Goal: Information Seeking & Learning: Check status

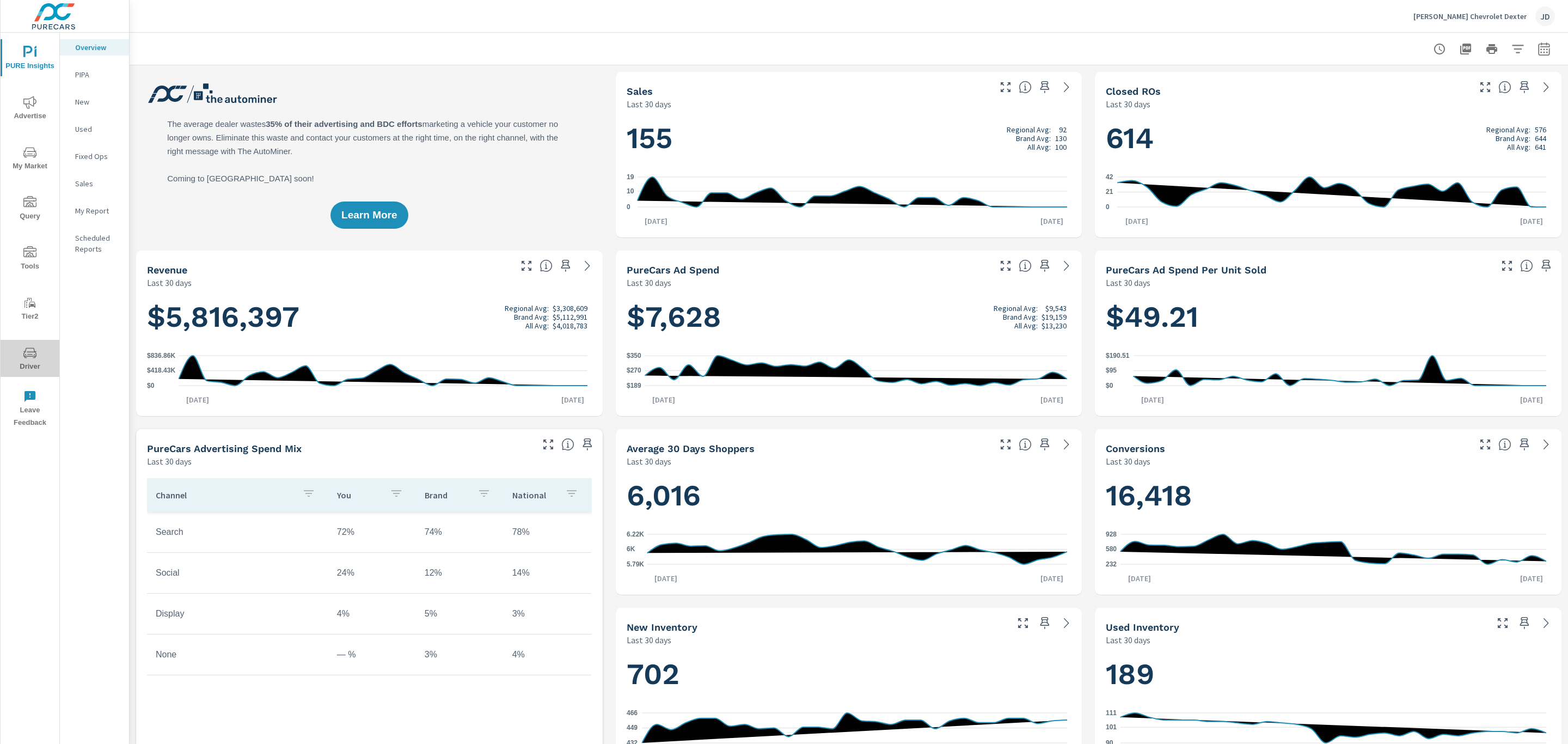
click at [36, 359] on span "Driver" at bounding box center [30, 360] width 52 height 27
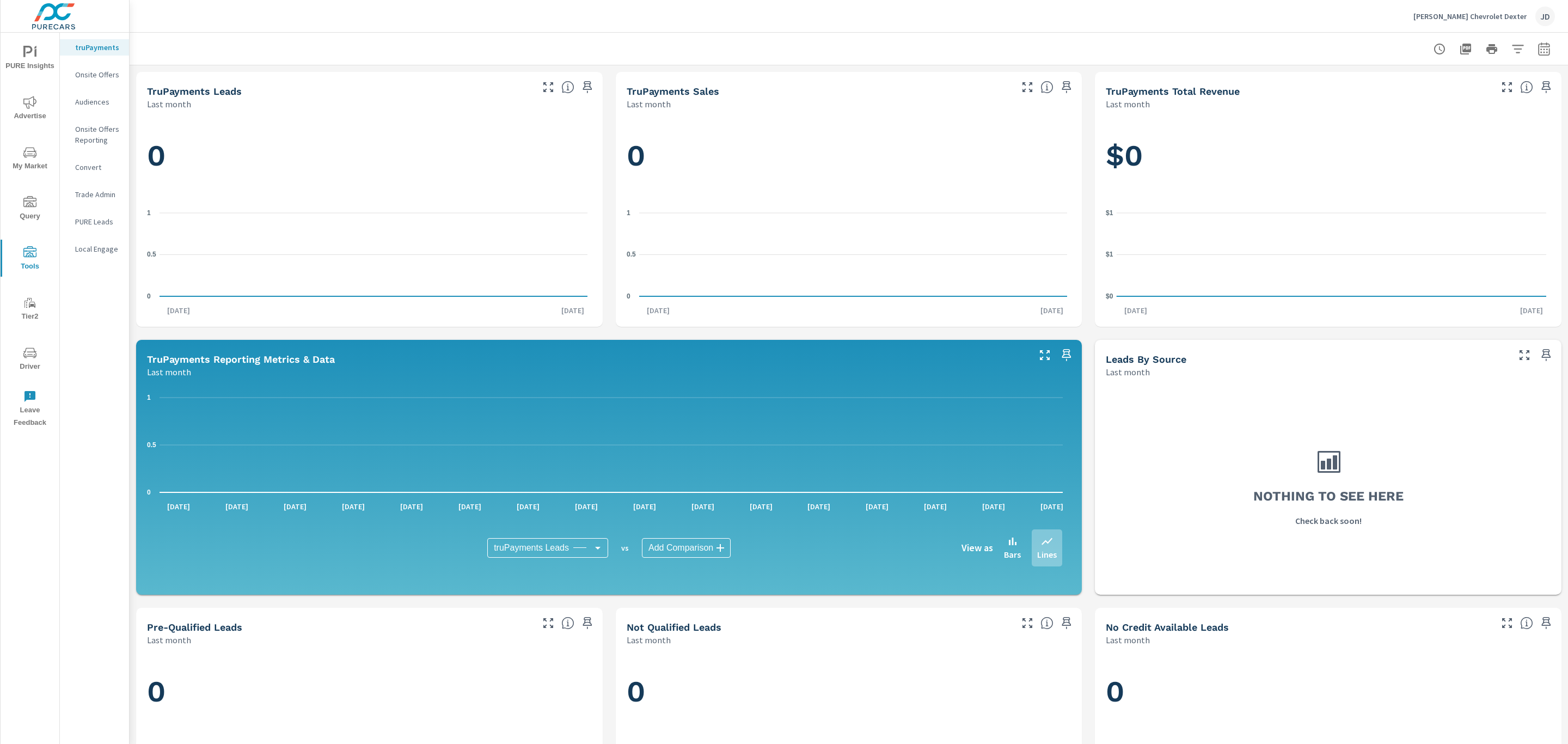
click at [12, 359] on span "Driver" at bounding box center [30, 360] width 52 height 27
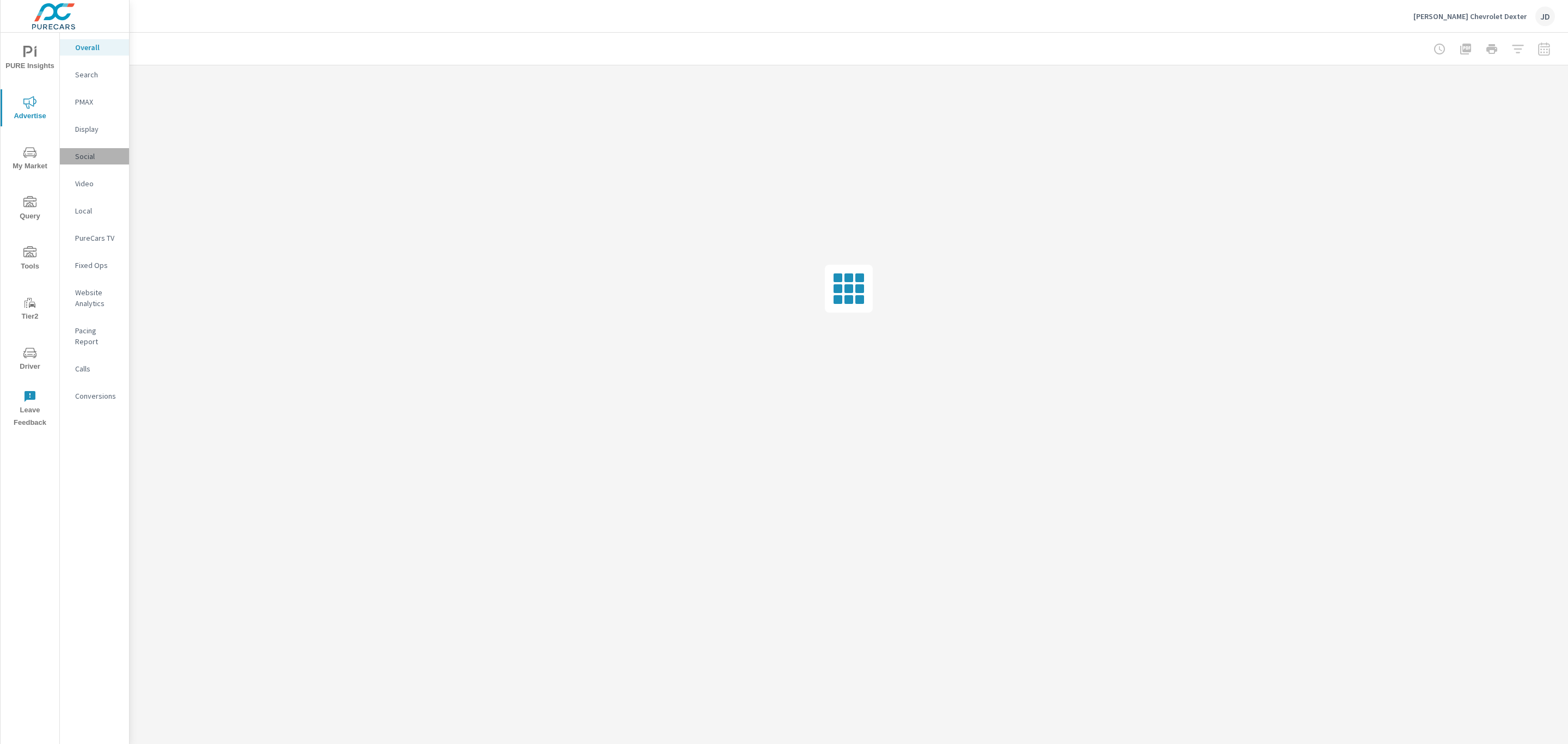
click at [85, 159] on p "Social" at bounding box center [97, 156] width 45 height 11
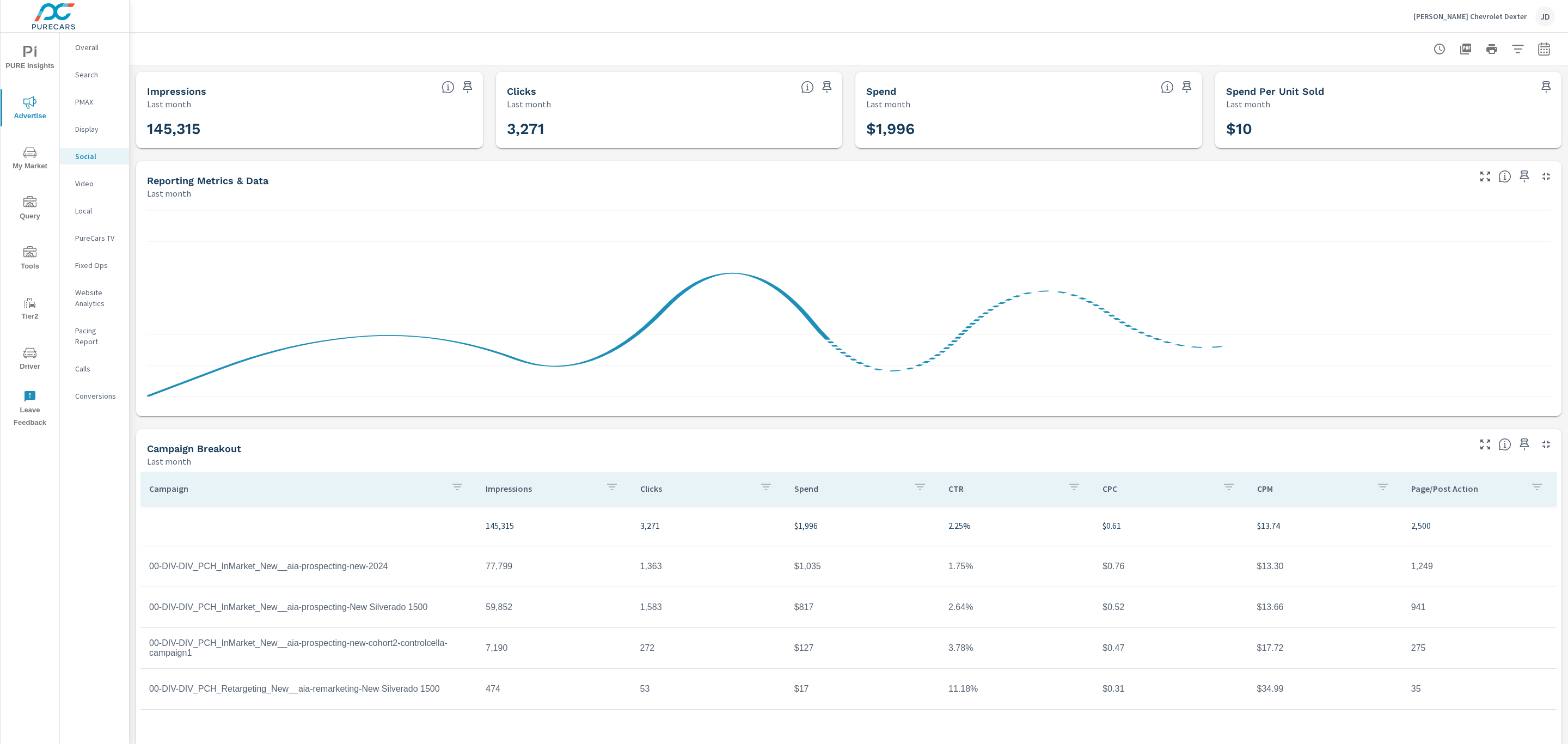
scroll to position [36, 0]
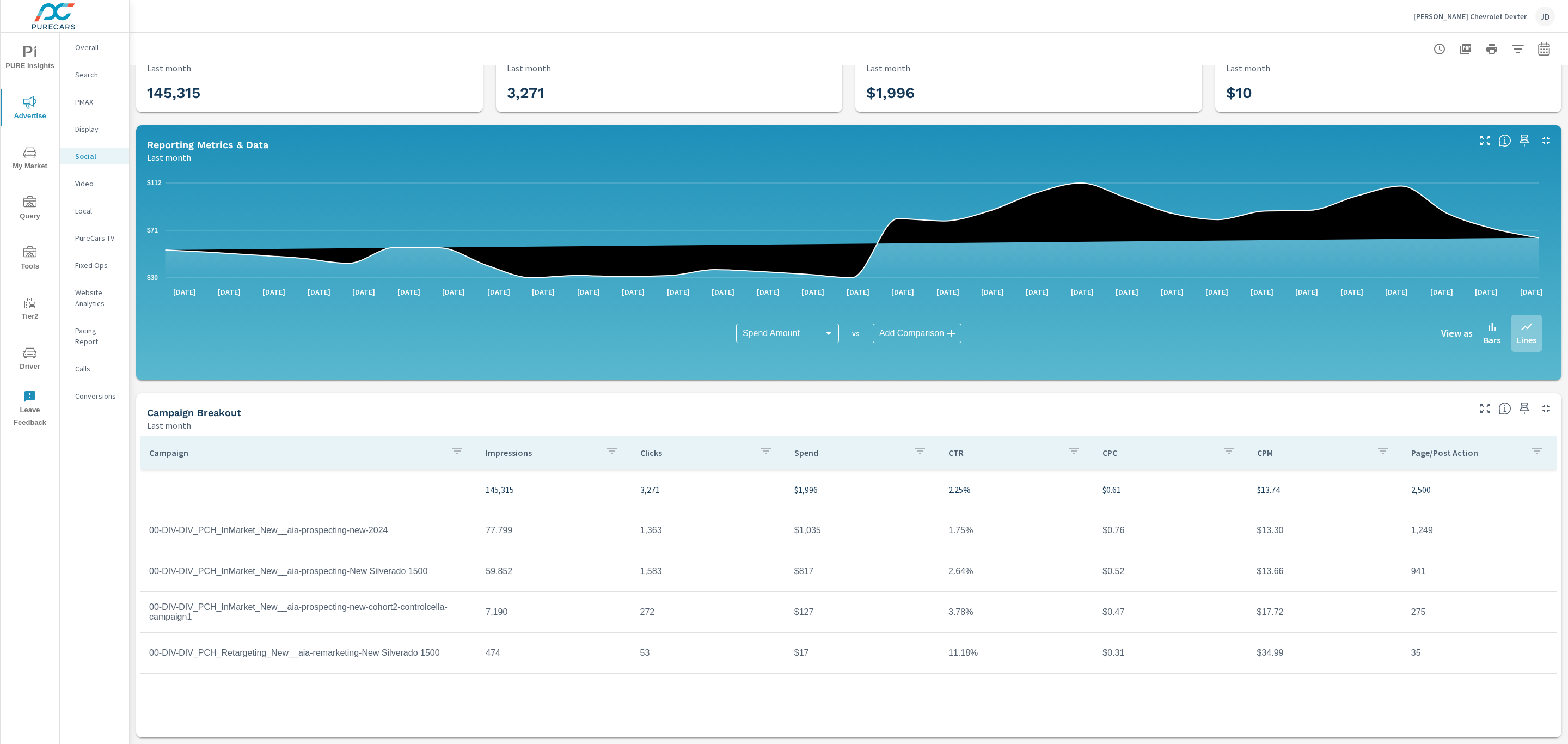
click at [1539, 51] on button "button" at bounding box center [1544, 49] width 22 height 22
click at [1485, 115] on div "Date Range Custom Yesterday Last week Last 7 days Last 14 days Last 30 days Las…" at bounding box center [1455, 101] width 139 height 54
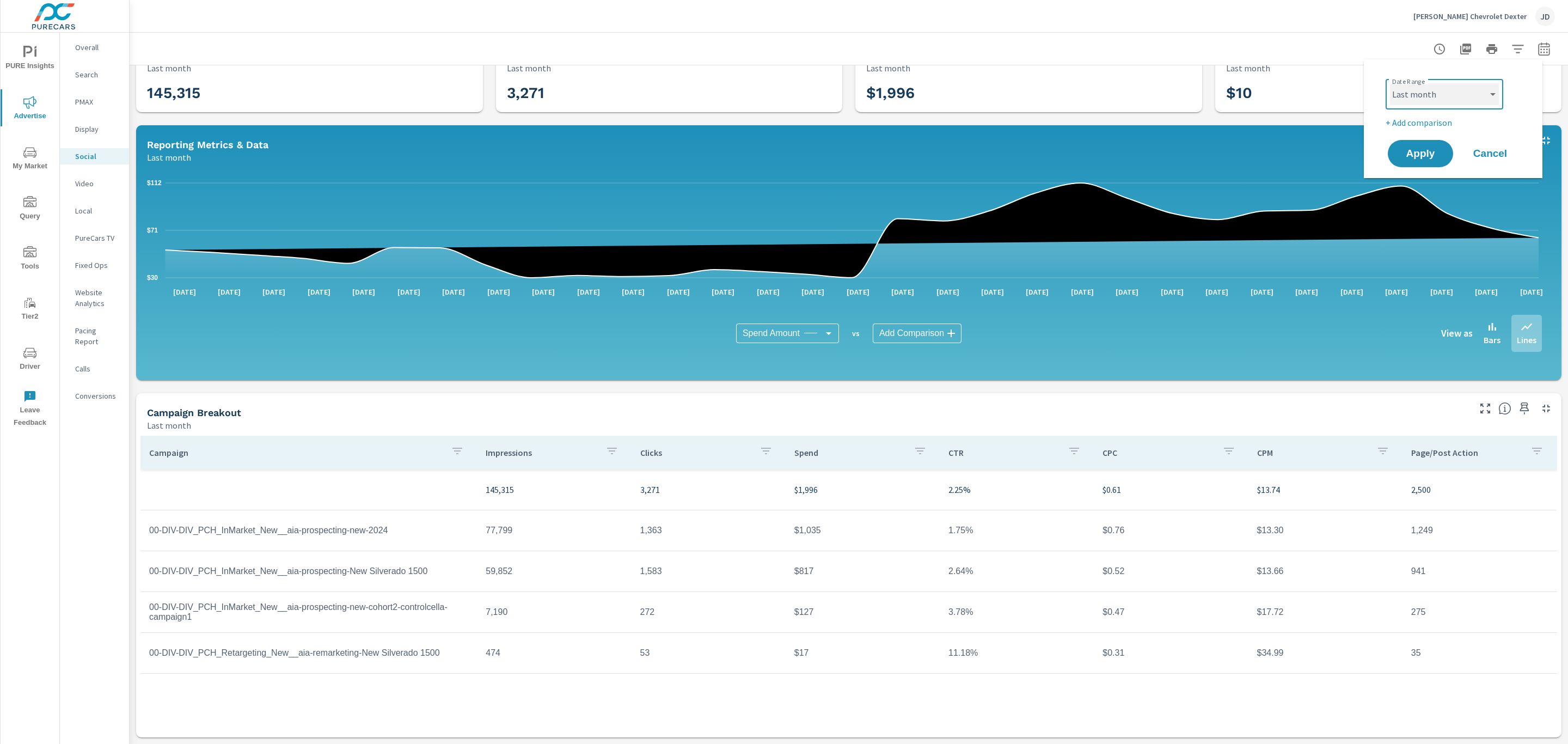
click at [1487, 99] on select "Custom Yesterday Last week Last 7 days Last 14 days Last 30 days Last 45 days L…" at bounding box center [1444, 94] width 109 height 22
click at [1390, 83] on select "Custom [DATE] Last week Last 7 days Last 14 days Last 30 days Last 45 days Last…" at bounding box center [1444, 94] width 109 height 22
select select "Last 7 days"
click at [1431, 145] on button "Apply" at bounding box center [1420, 154] width 68 height 28
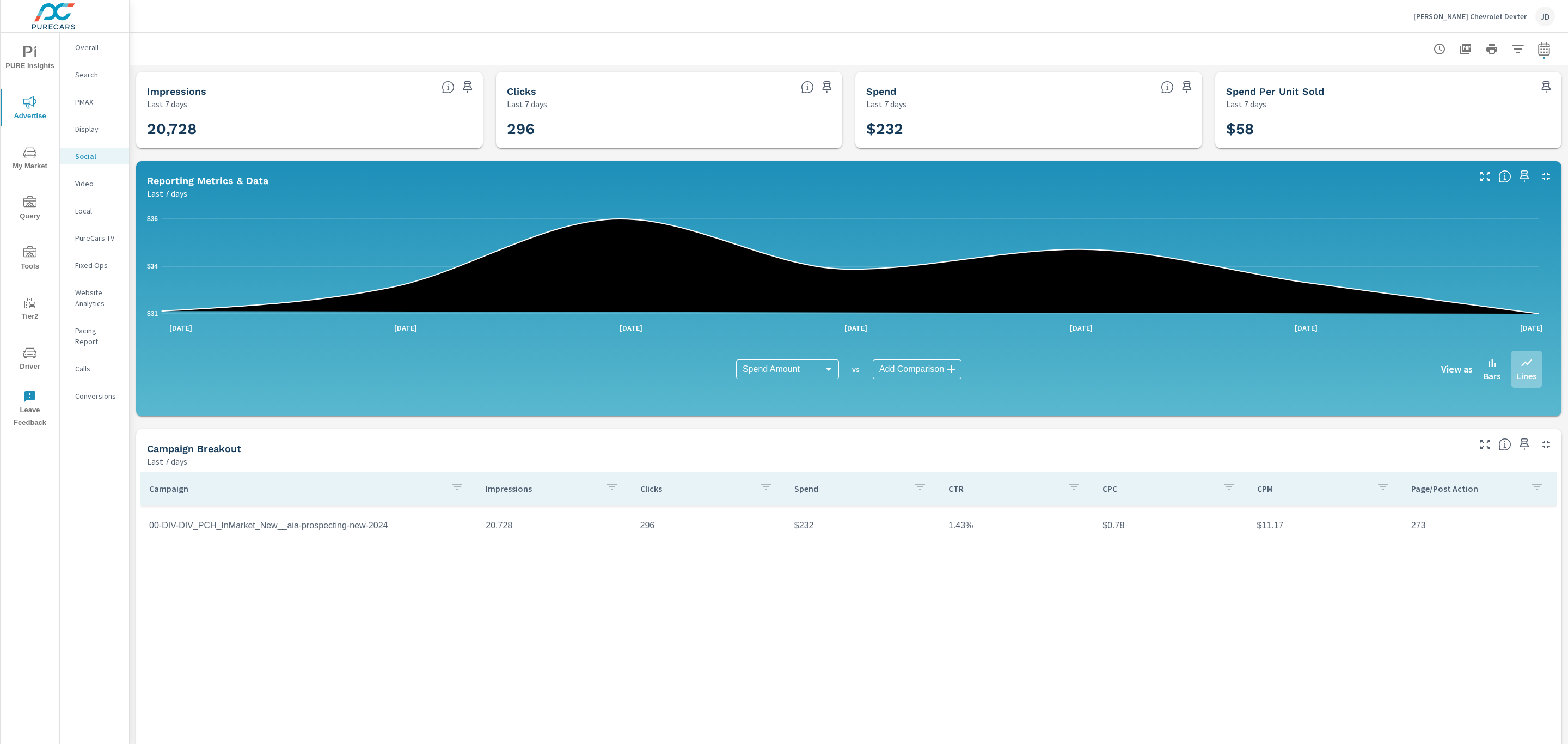
click at [28, 168] on span "My Market" at bounding box center [30, 159] width 52 height 27
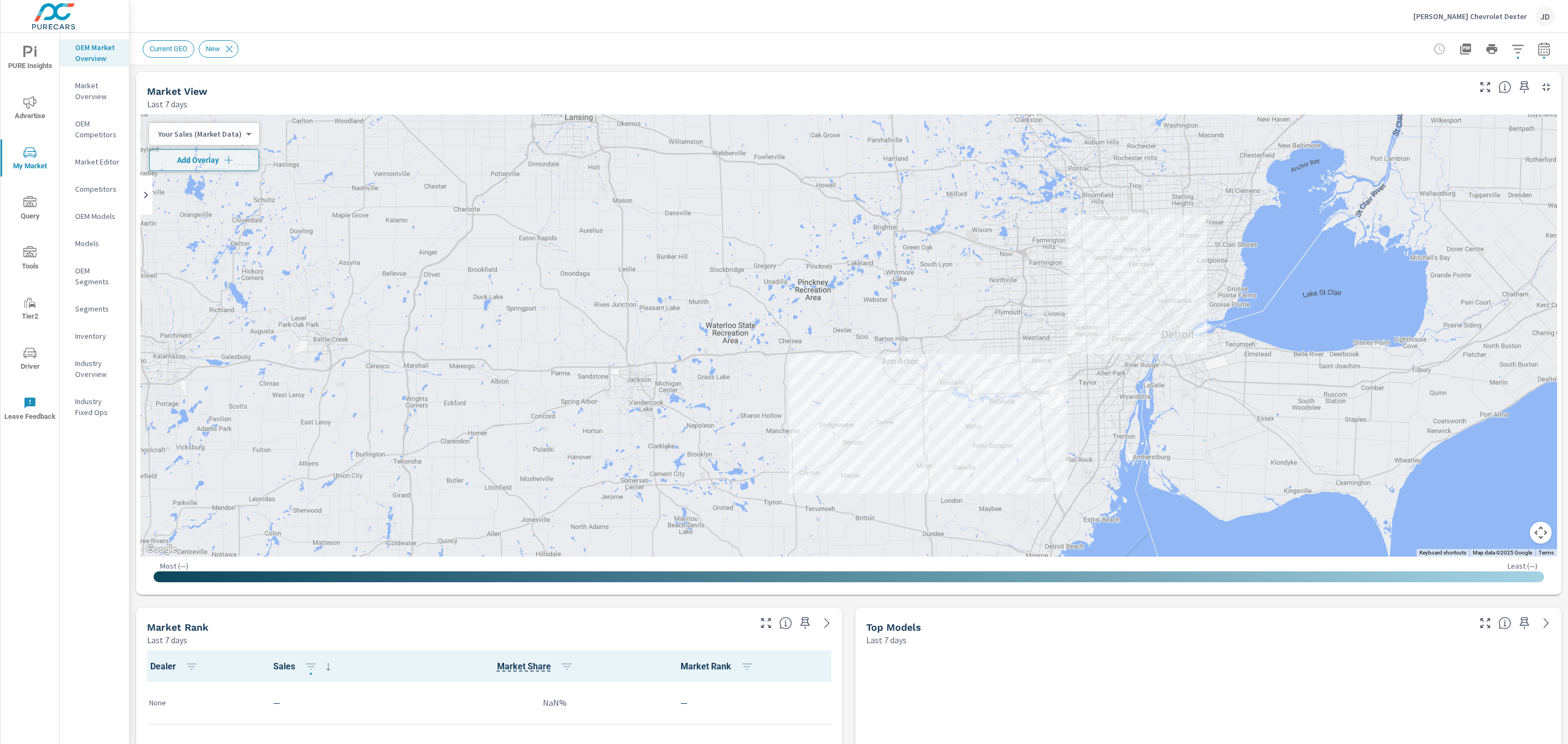
click at [1537, 51] on icon "button" at bounding box center [1544, 49] width 13 height 13
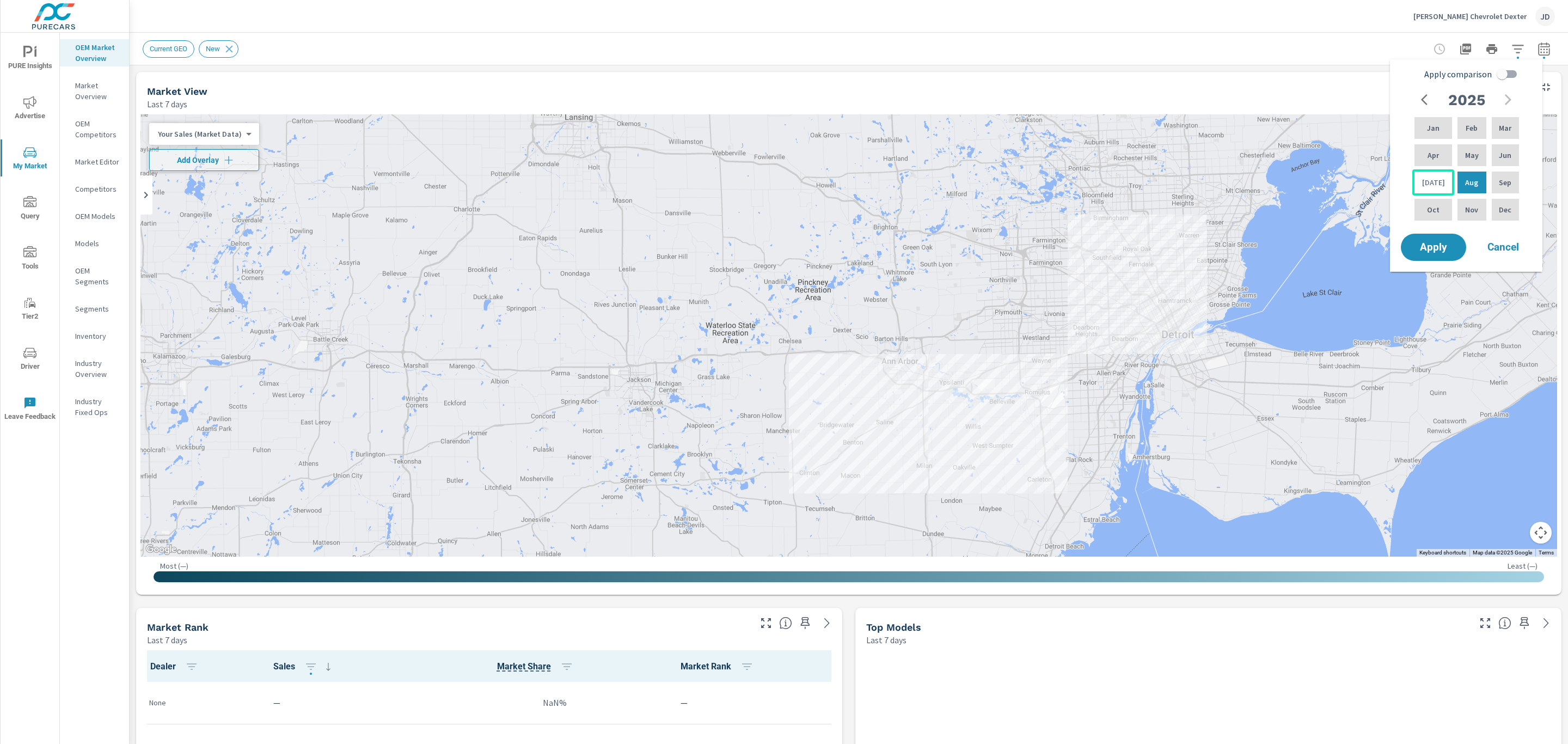
click at [1436, 182] on div "Jul" at bounding box center [1434, 182] width 42 height 26
click at [1472, 129] on p "Feb" at bounding box center [1471, 127] width 12 height 11
click at [1502, 75] on input "Apply comparison" at bounding box center [1502, 74] width 62 height 20
checkbox input "true"
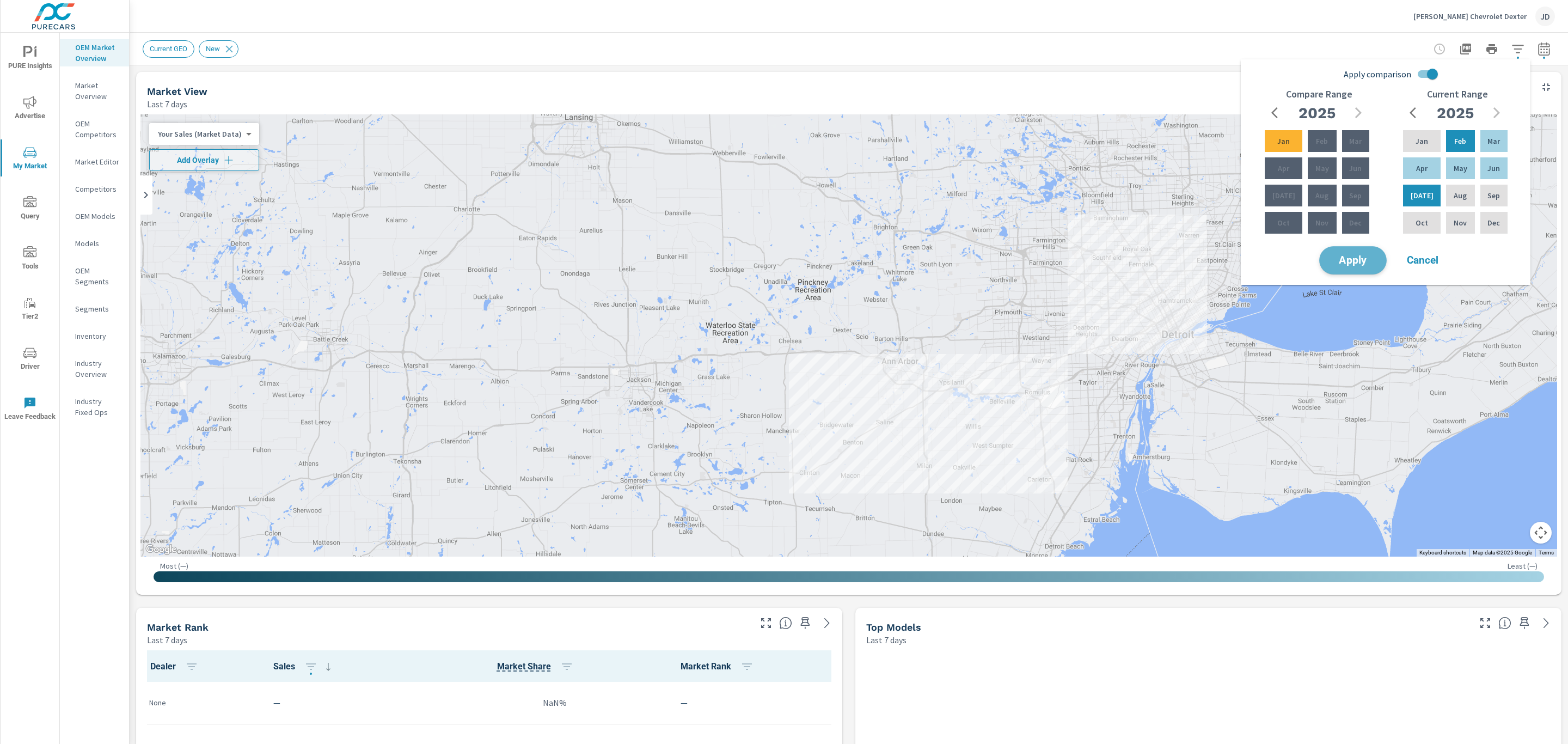
click at [1363, 266] on span "Apply" at bounding box center [1353, 261] width 45 height 10
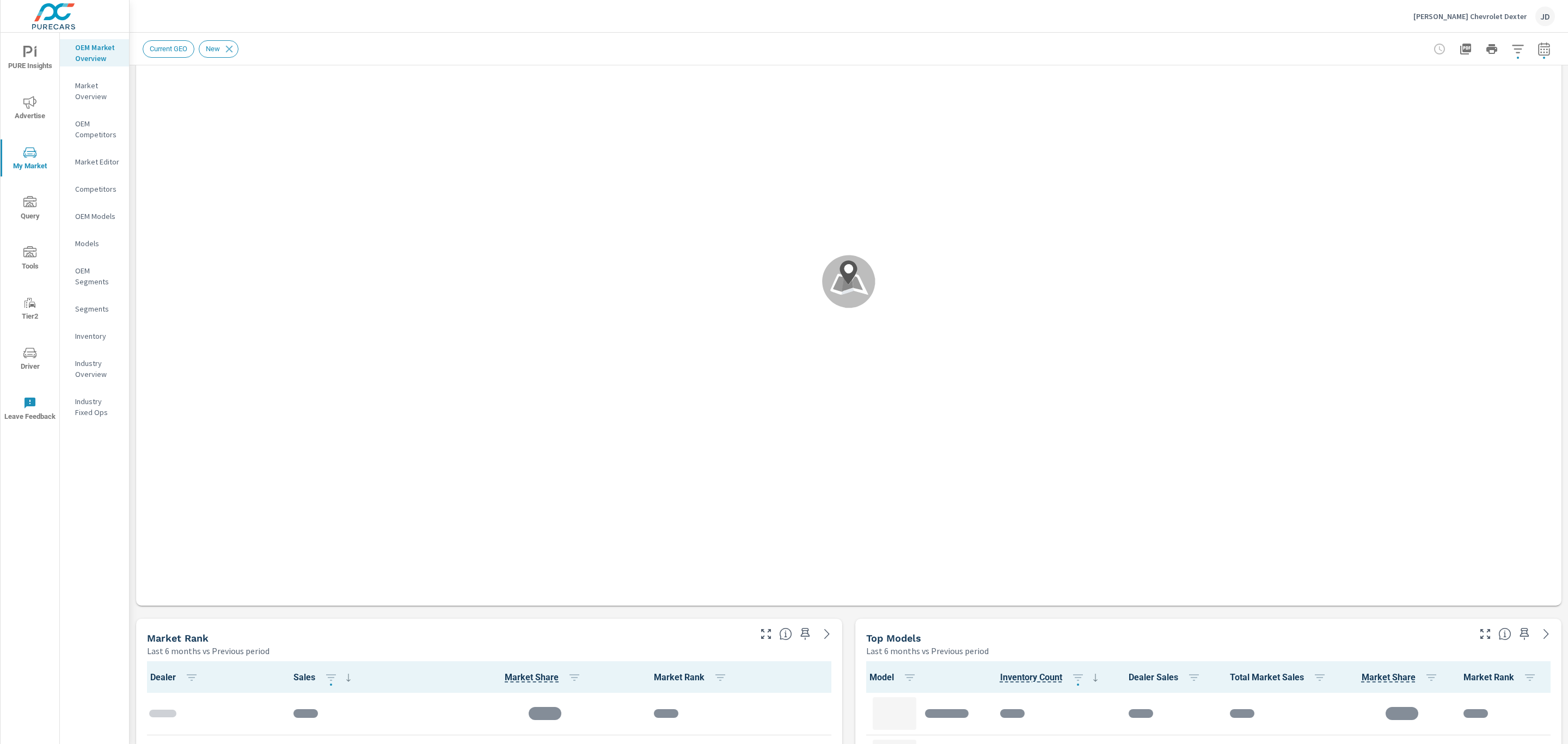
scroll to position [150, 0]
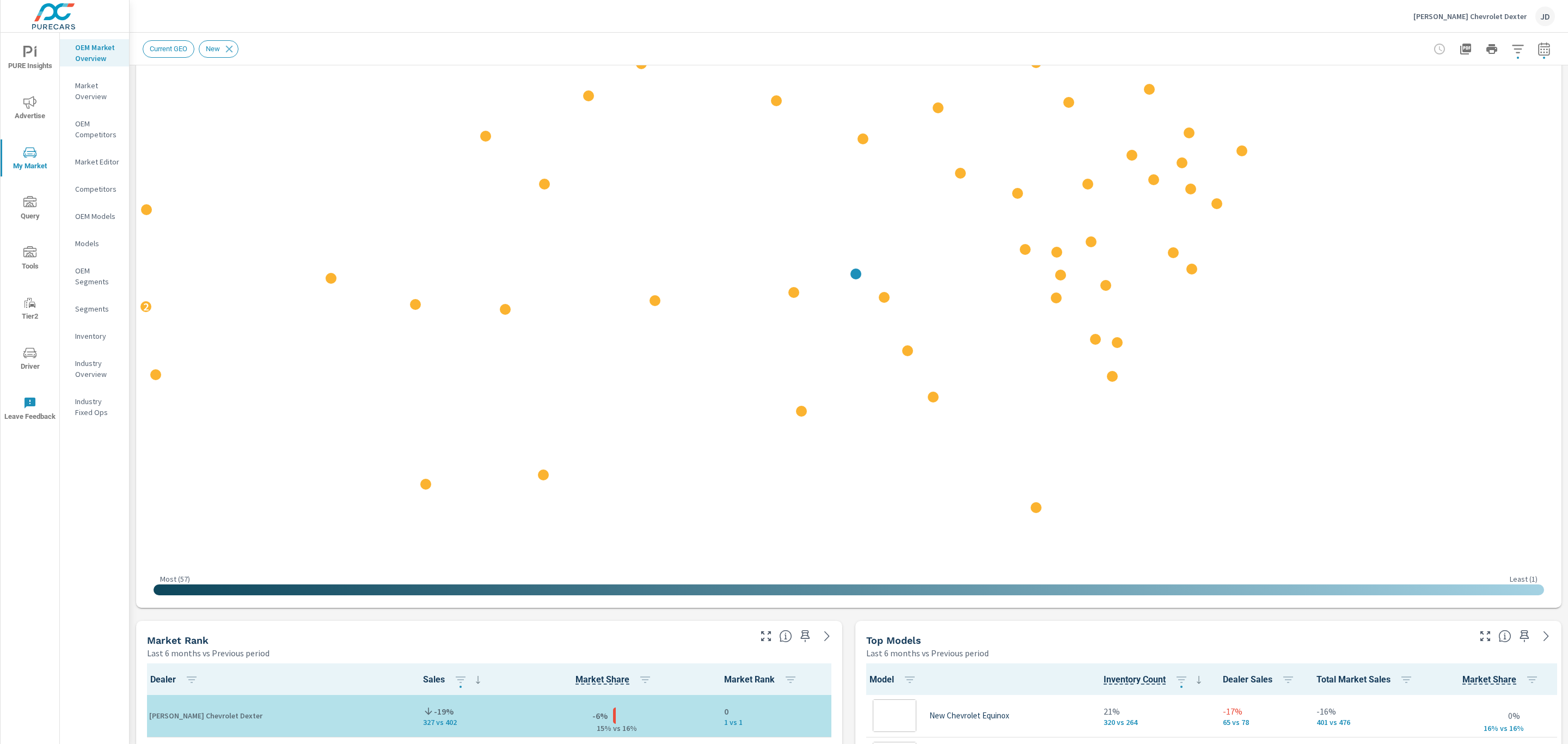
scroll to position [1, 0]
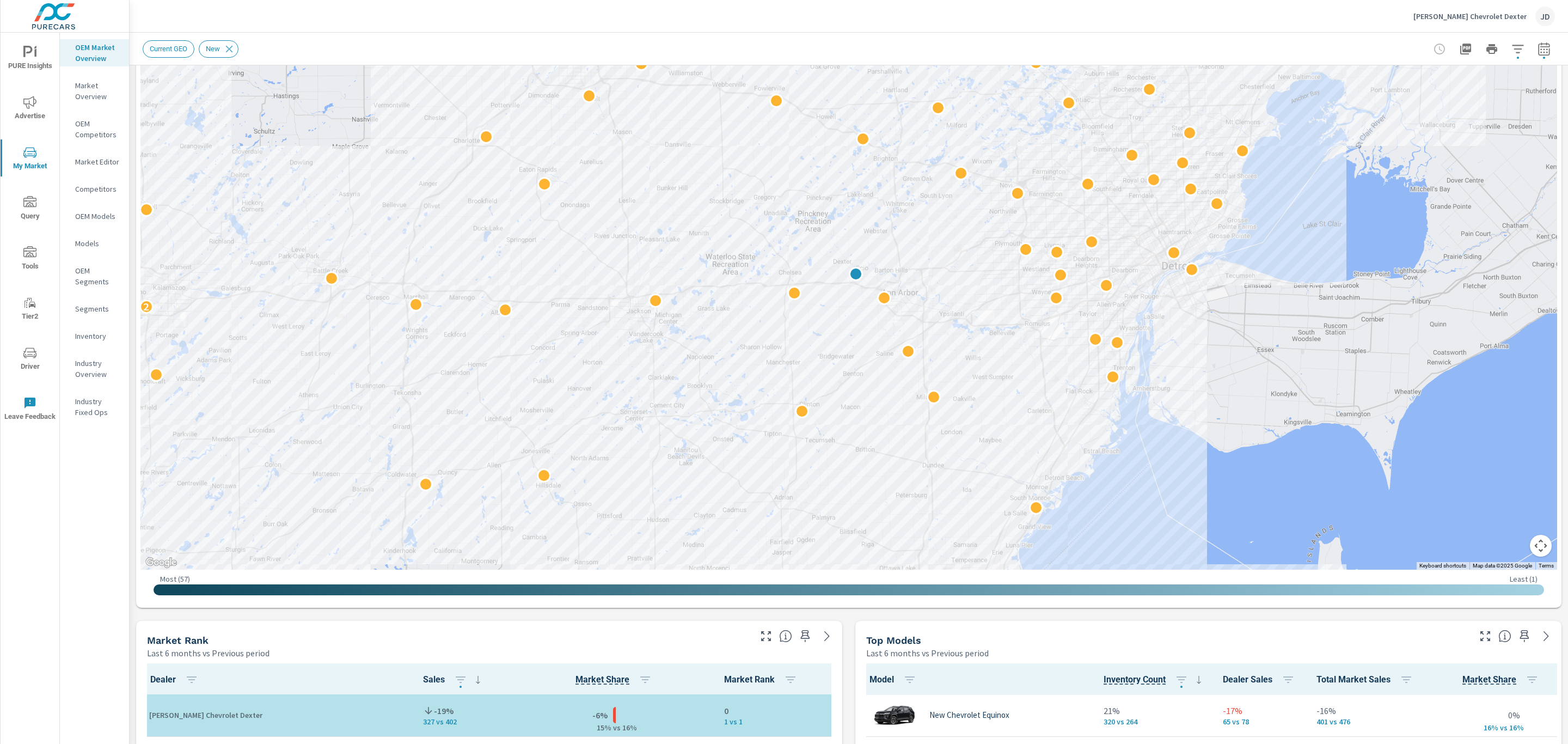
click at [1537, 46] on icon "button" at bounding box center [1544, 49] width 13 height 13
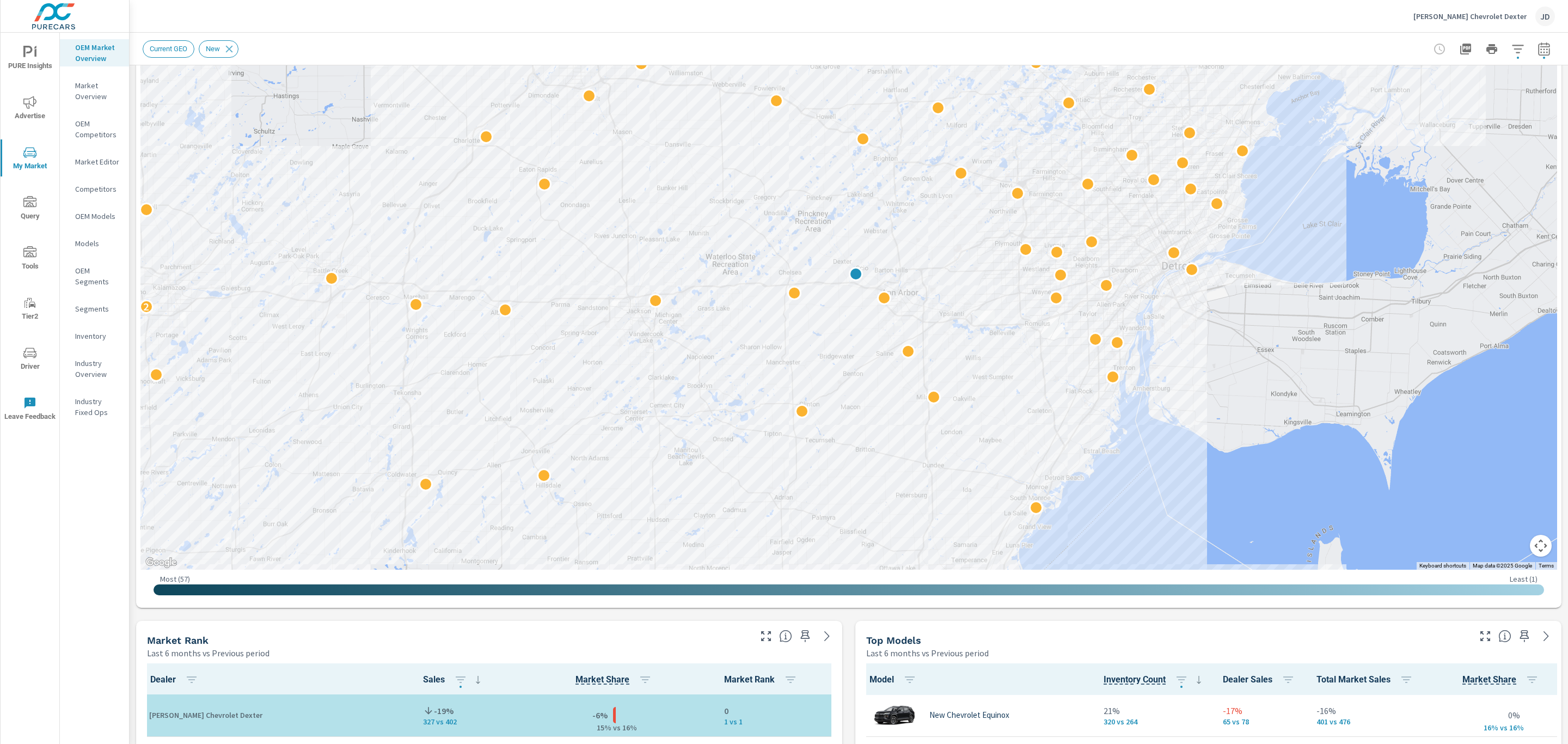
scroll to position [396, 0]
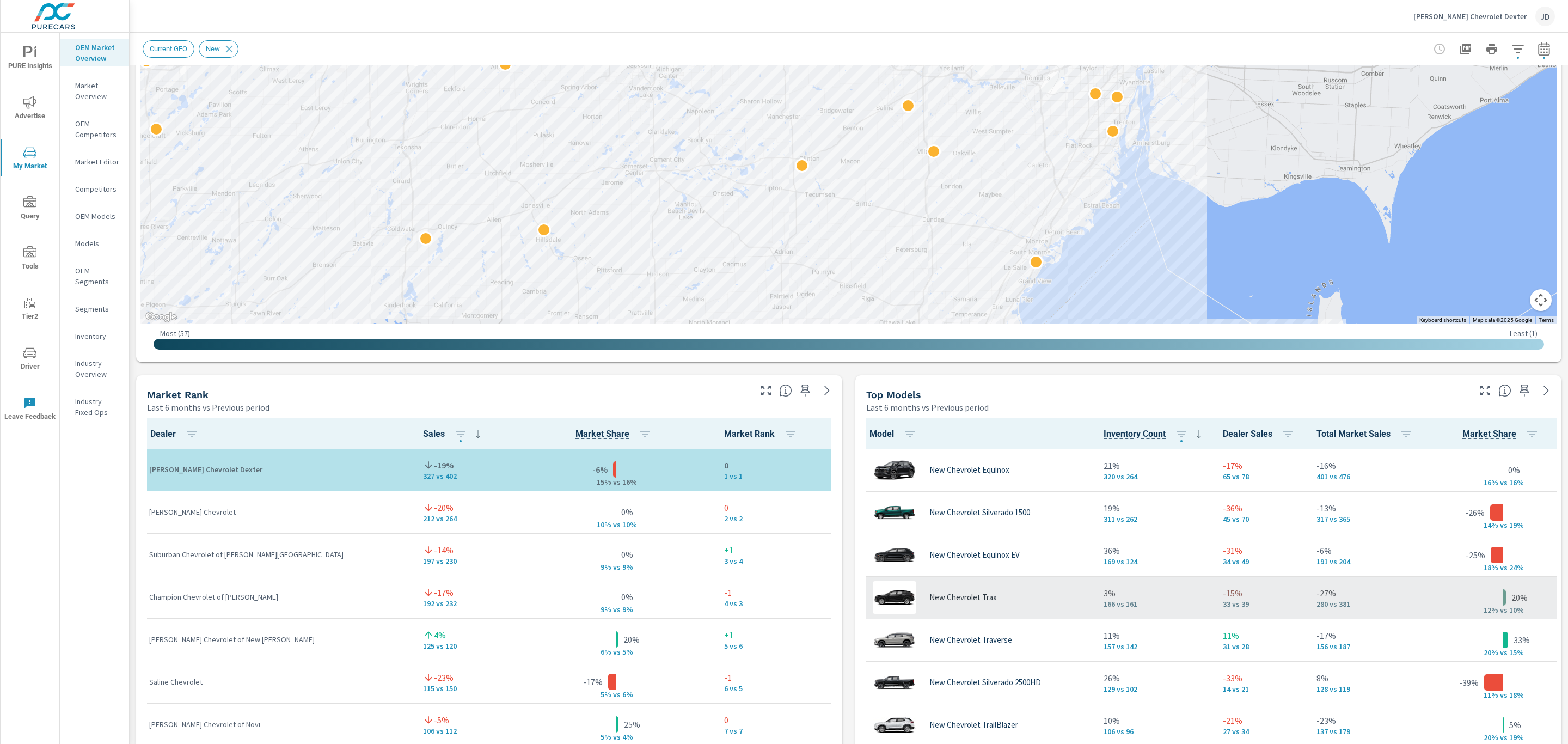
scroll to position [229, 0]
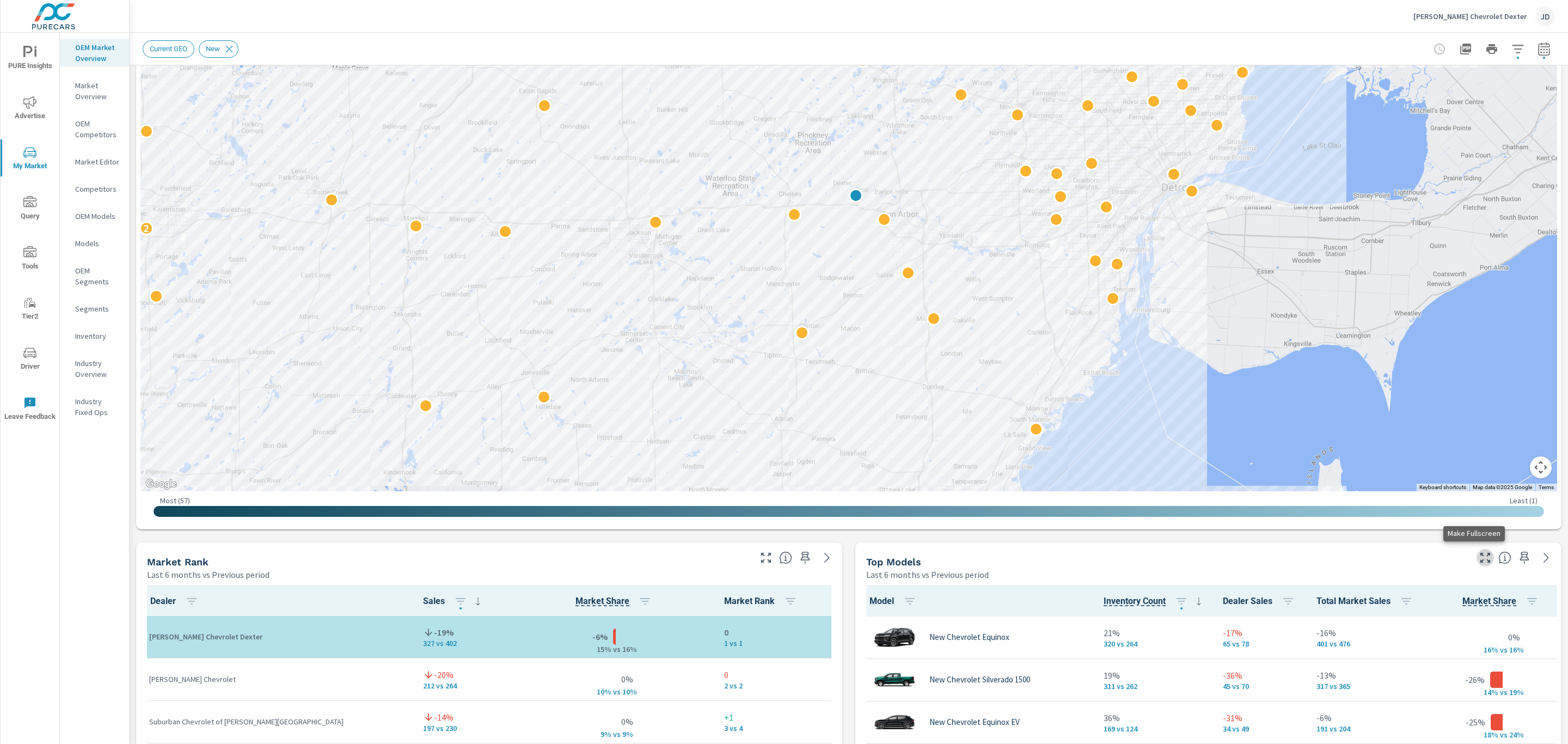
click at [1479, 562] on icon "button" at bounding box center [1485, 557] width 13 height 13
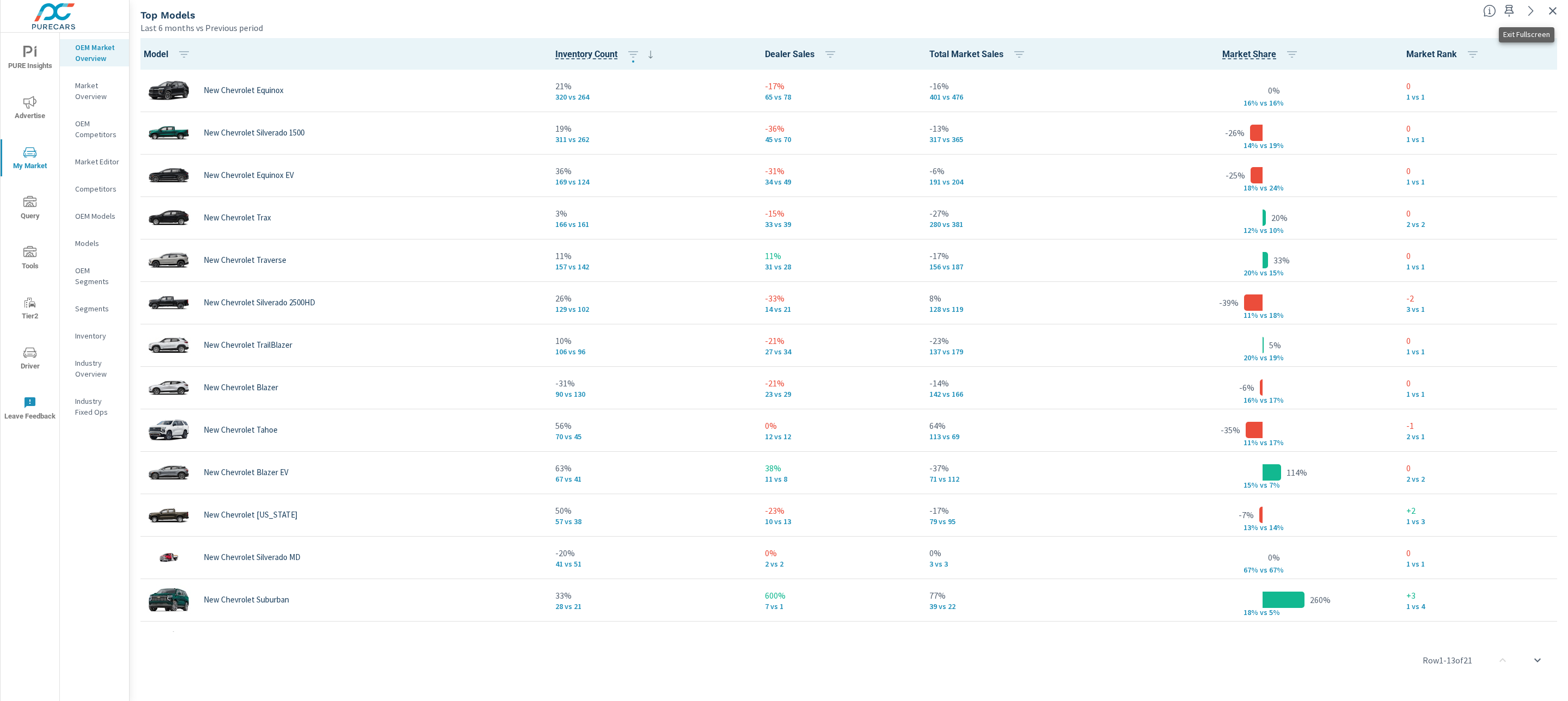
click at [1551, 10] on icon "button" at bounding box center [1553, 11] width 13 height 13
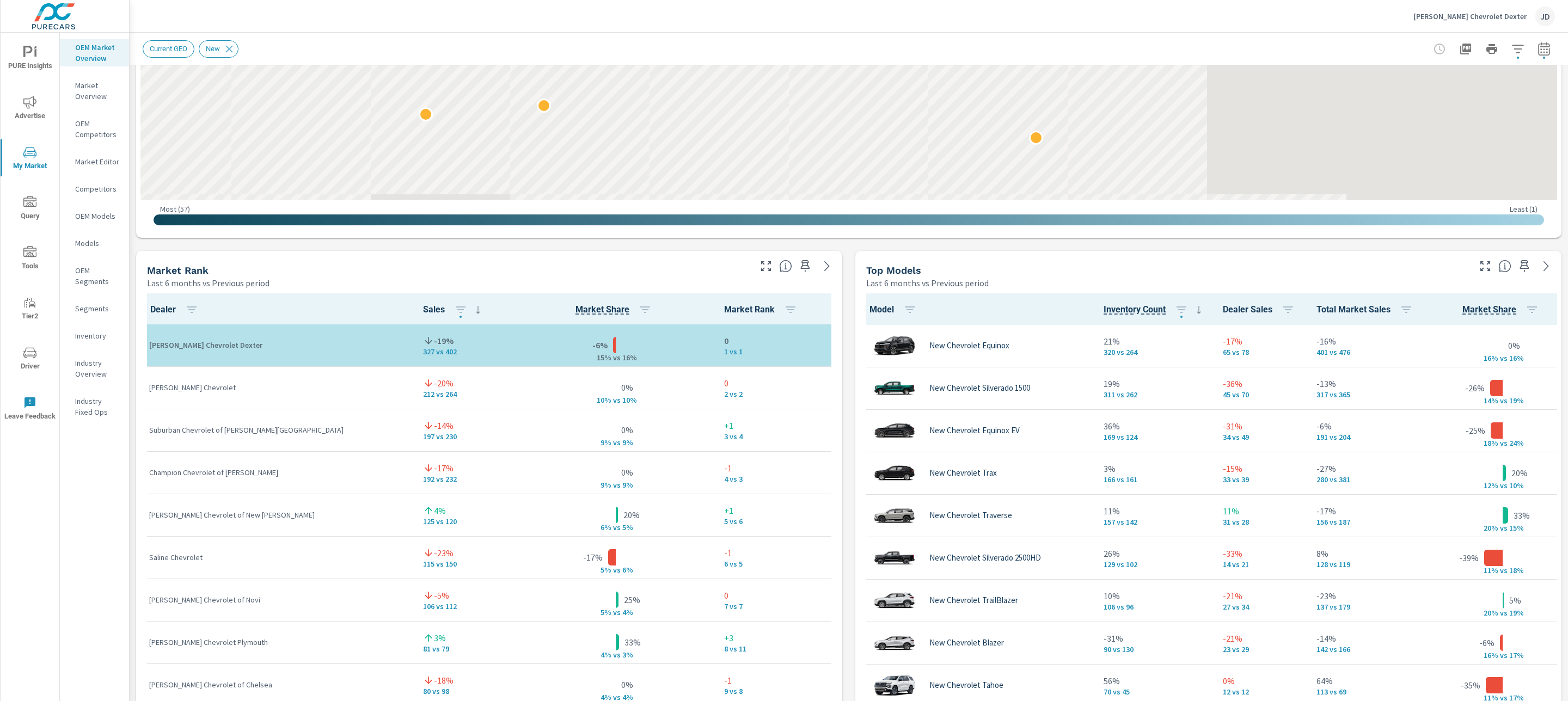
scroll to position [521, 0]
click at [1480, 268] on icon "button" at bounding box center [1485, 265] width 10 height 10
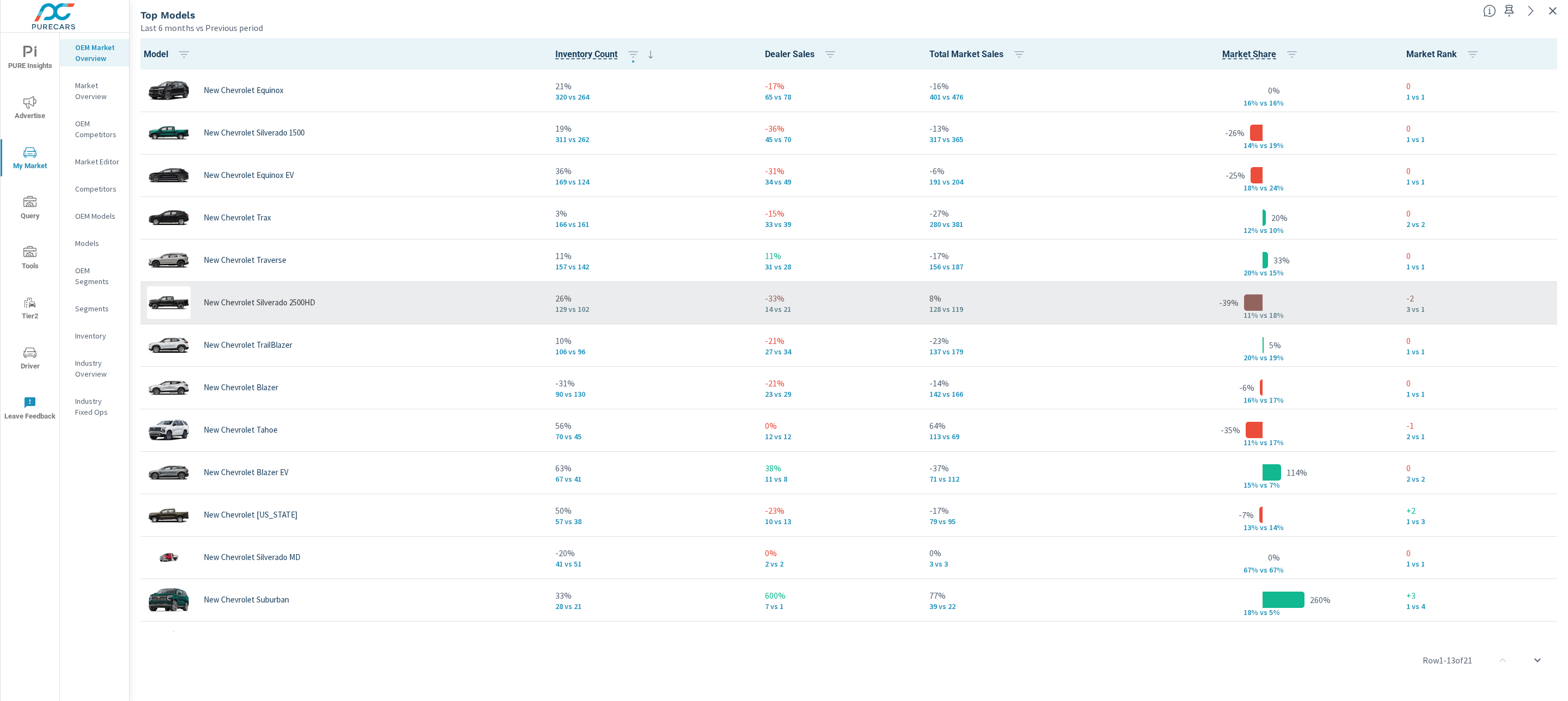
click at [962, 293] on p "8%" at bounding box center [1024, 298] width 190 height 13
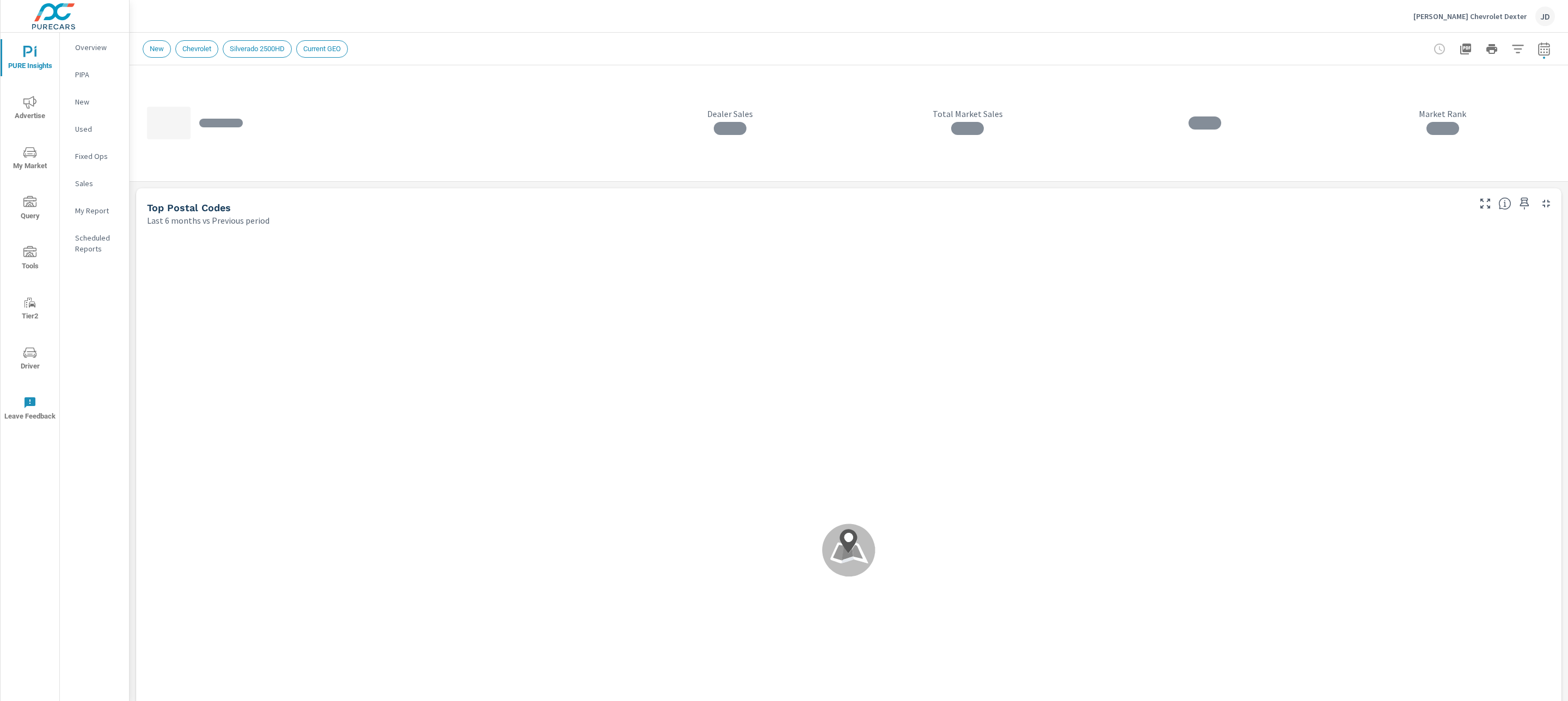
scroll to position [1, 0]
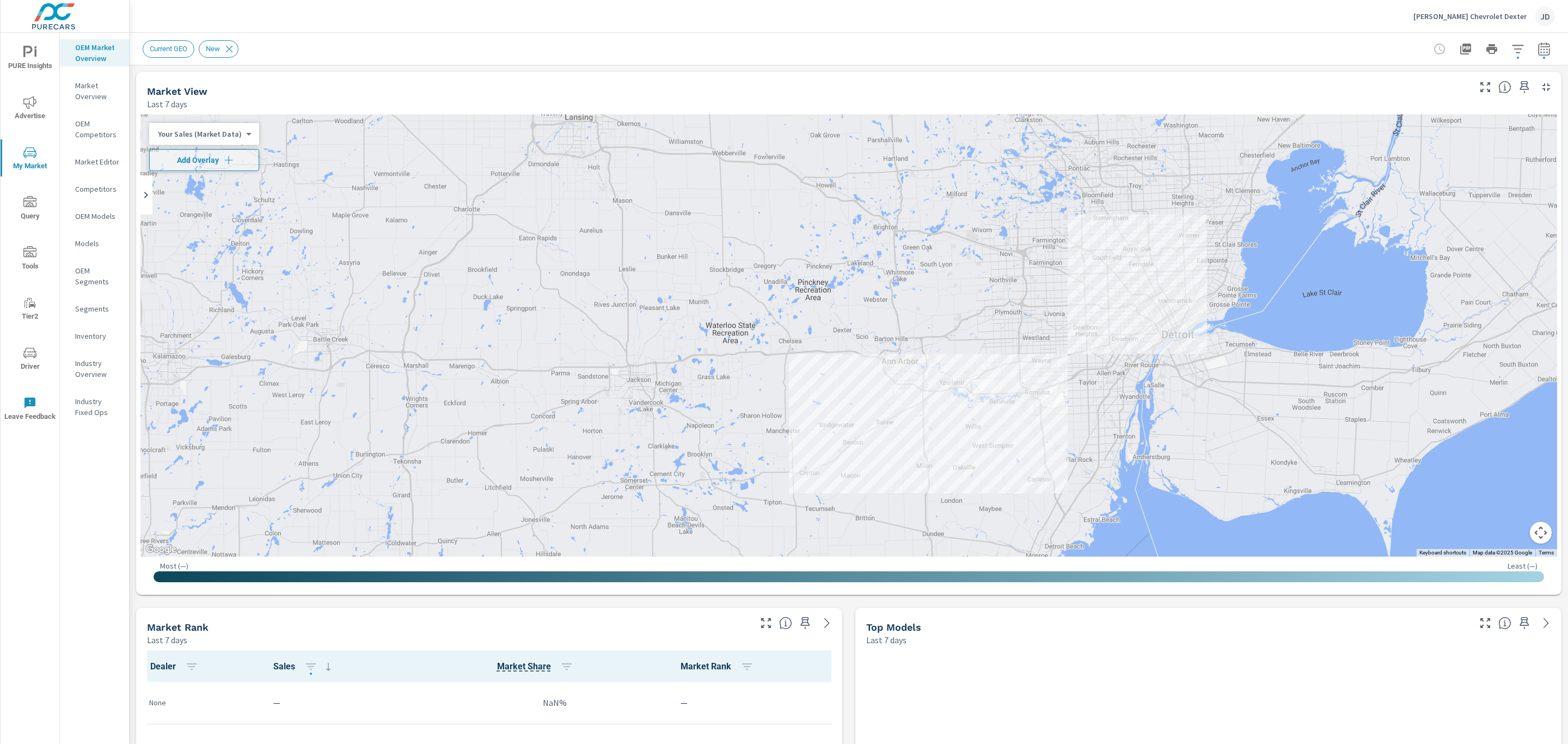
click at [33, 366] on span "Driver" at bounding box center [30, 360] width 52 height 27
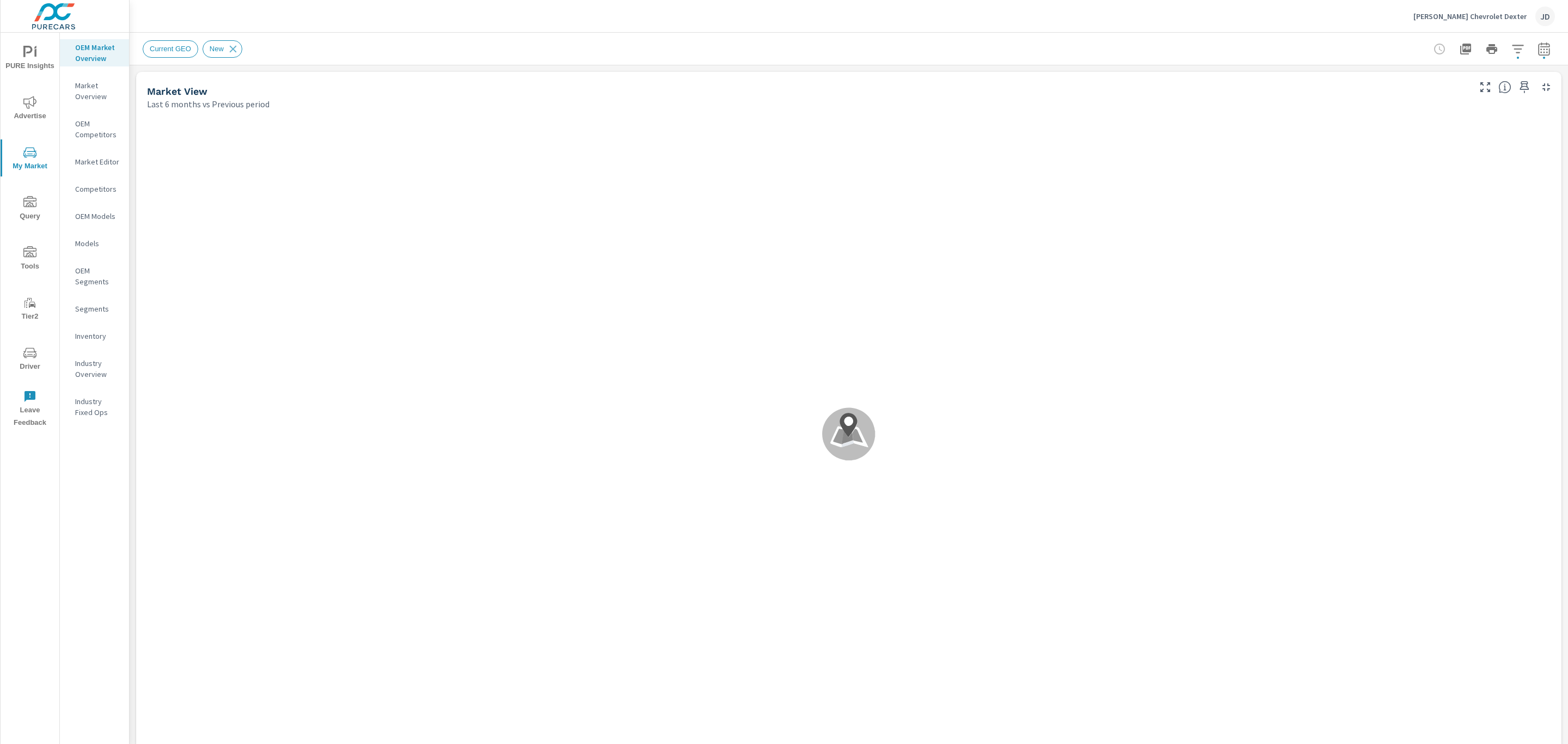
scroll to position [1, 0]
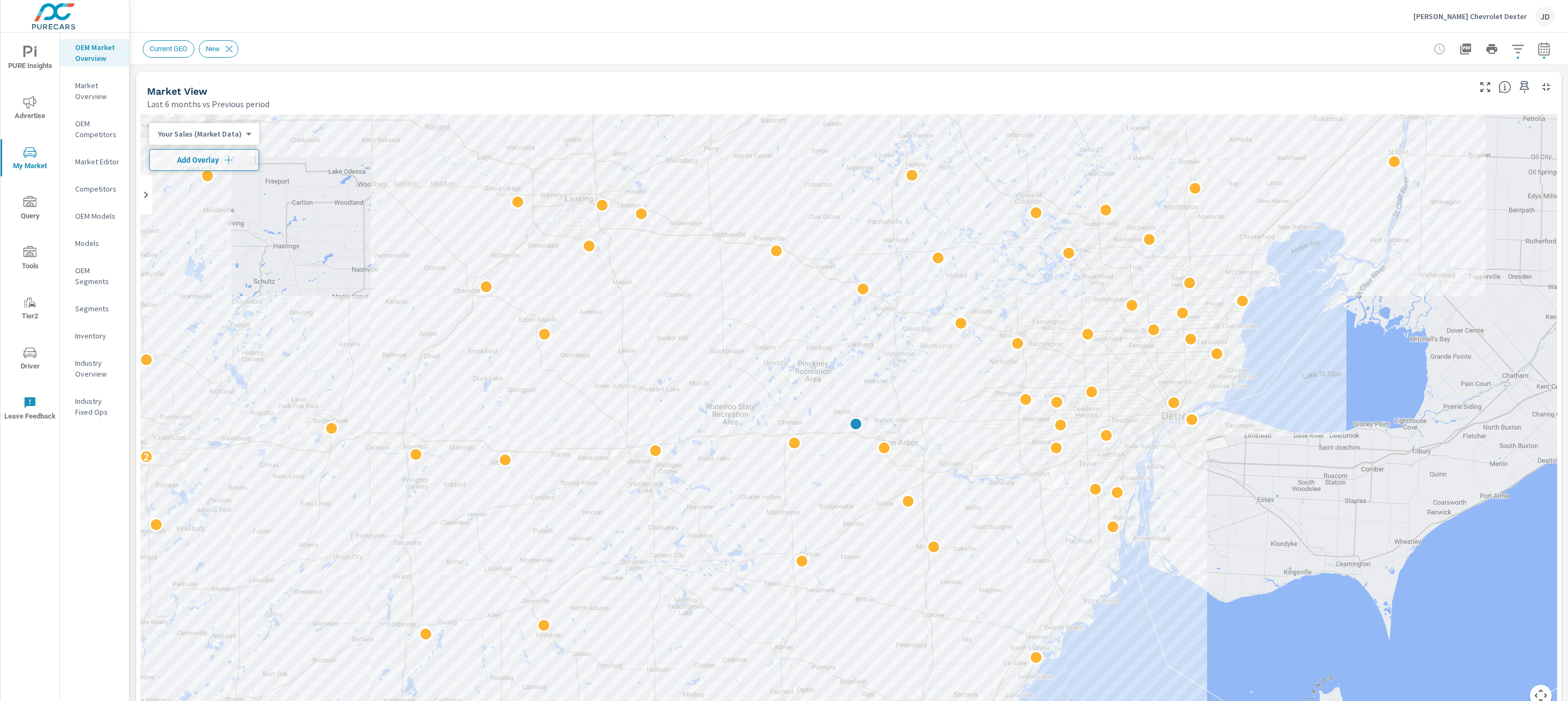
scroll to position [1, 0]
click at [38, 60] on span "PURE Insights" at bounding box center [30, 59] width 52 height 27
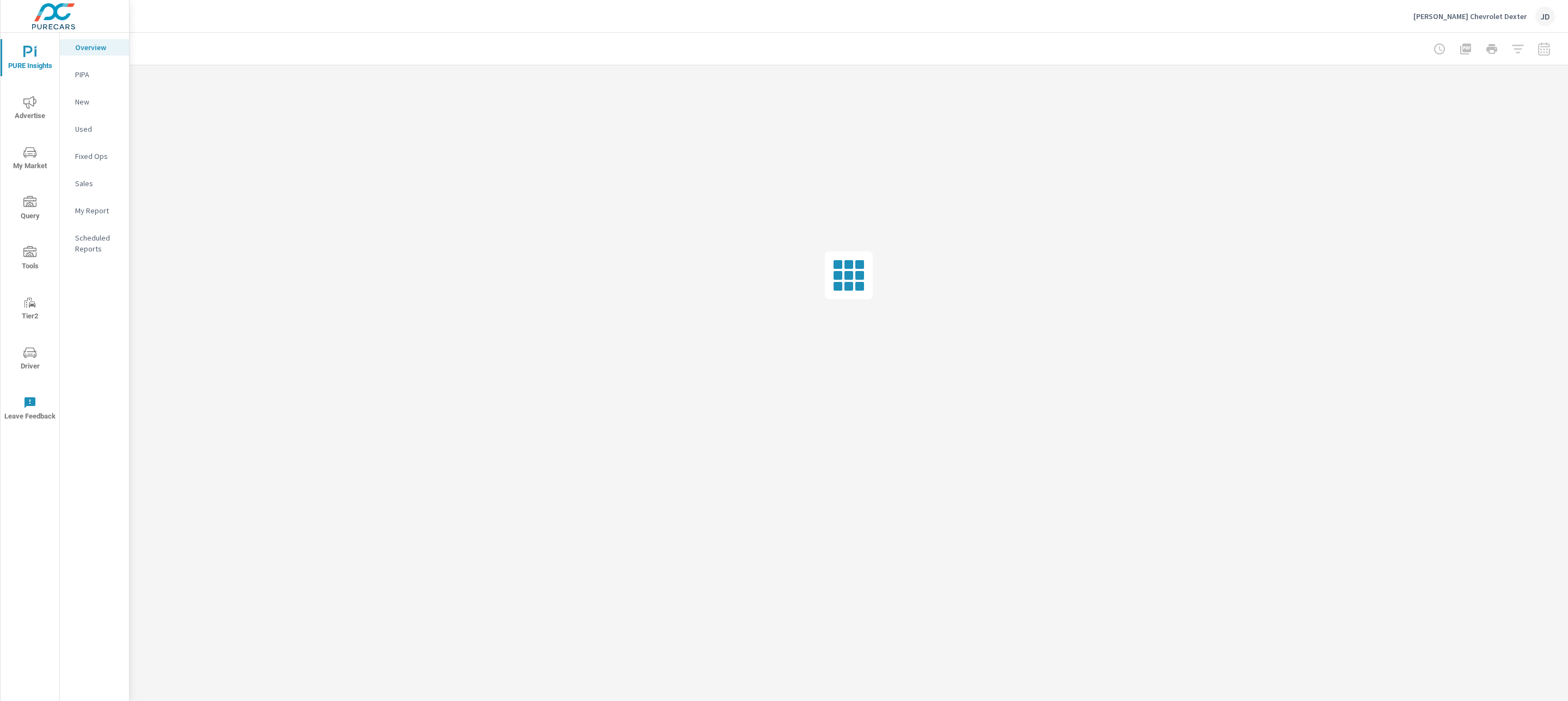
click at [97, 206] on p "My Report" at bounding box center [97, 210] width 45 height 11
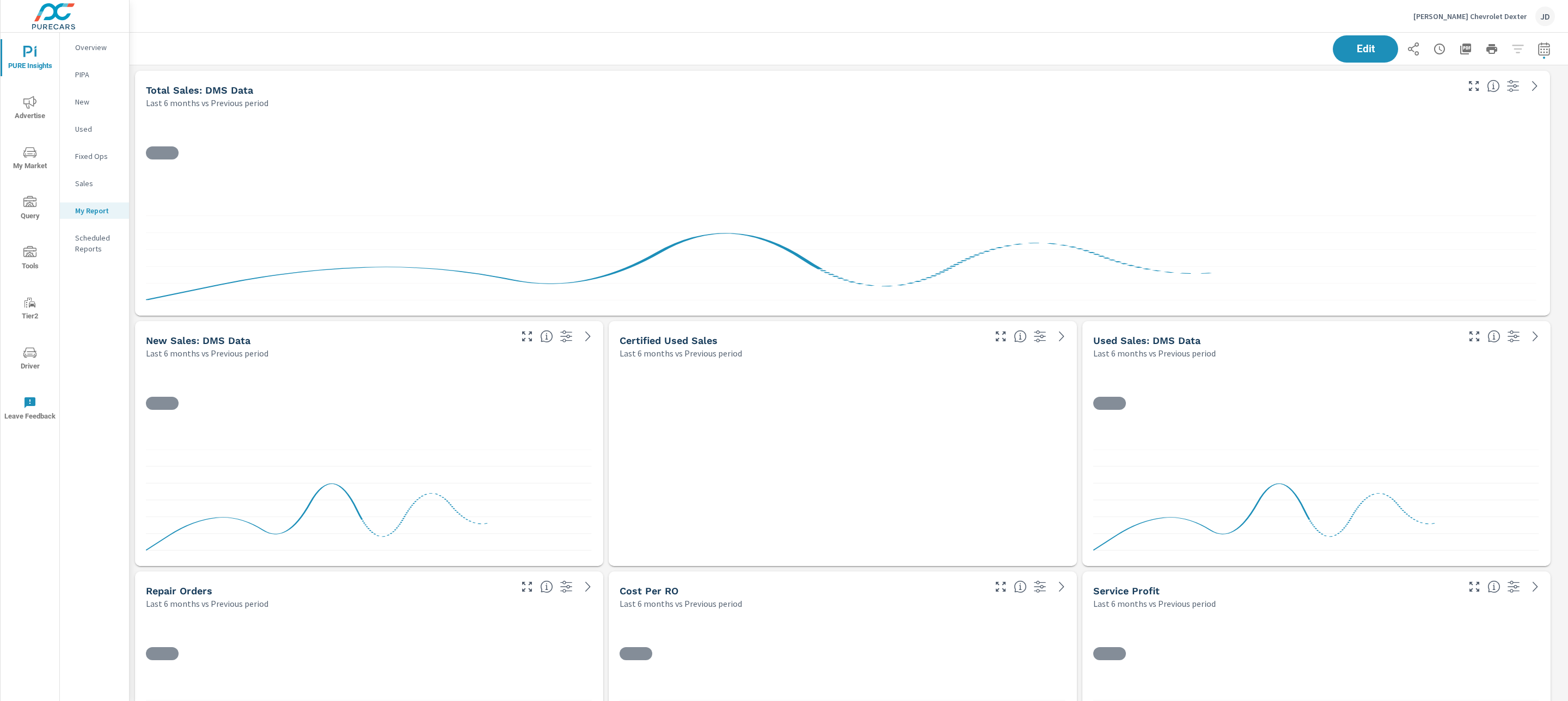
scroll to position [1, 0]
click at [1542, 20] on div "JD" at bounding box center [1545, 16] width 20 height 20
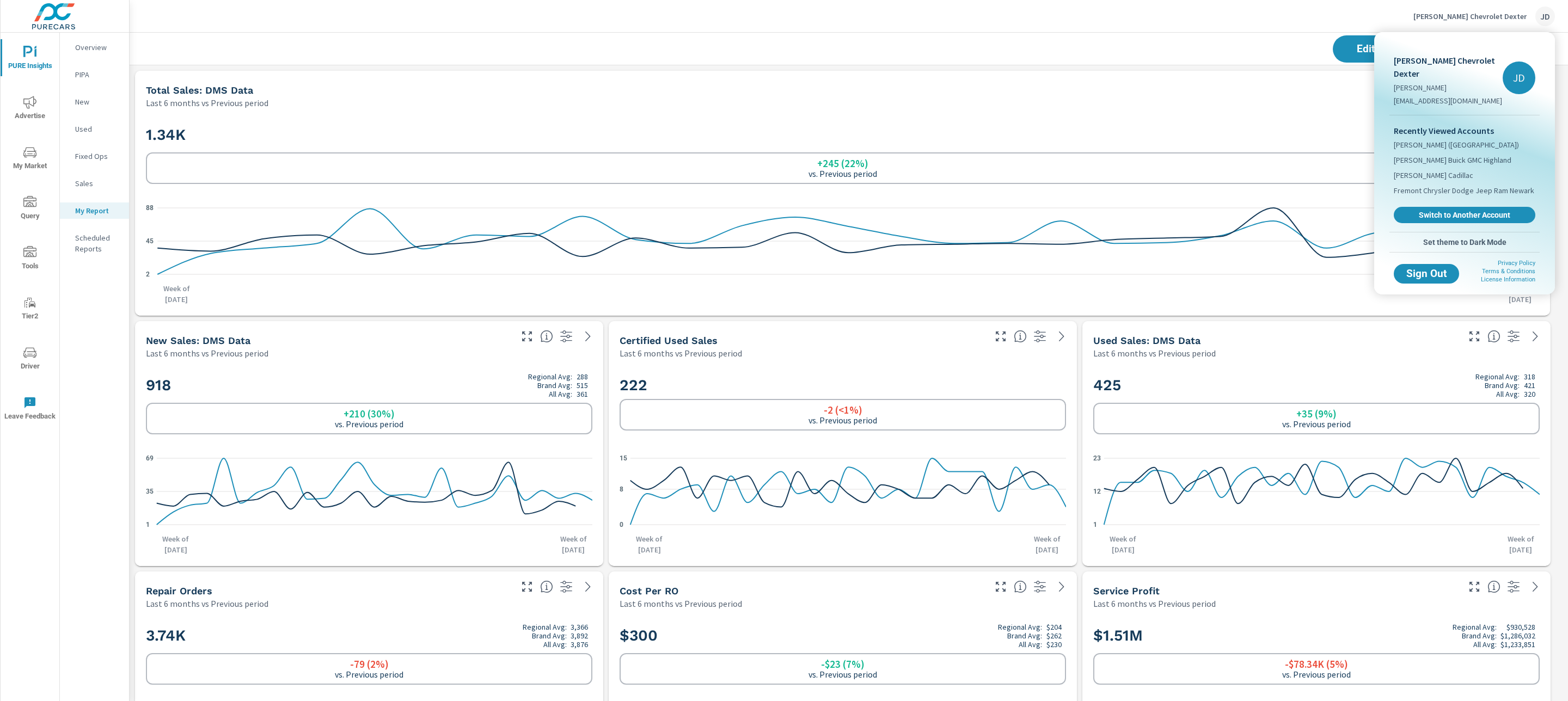
scroll to position [171, 0]
click at [606, 353] on div at bounding box center [784, 350] width 1568 height 701
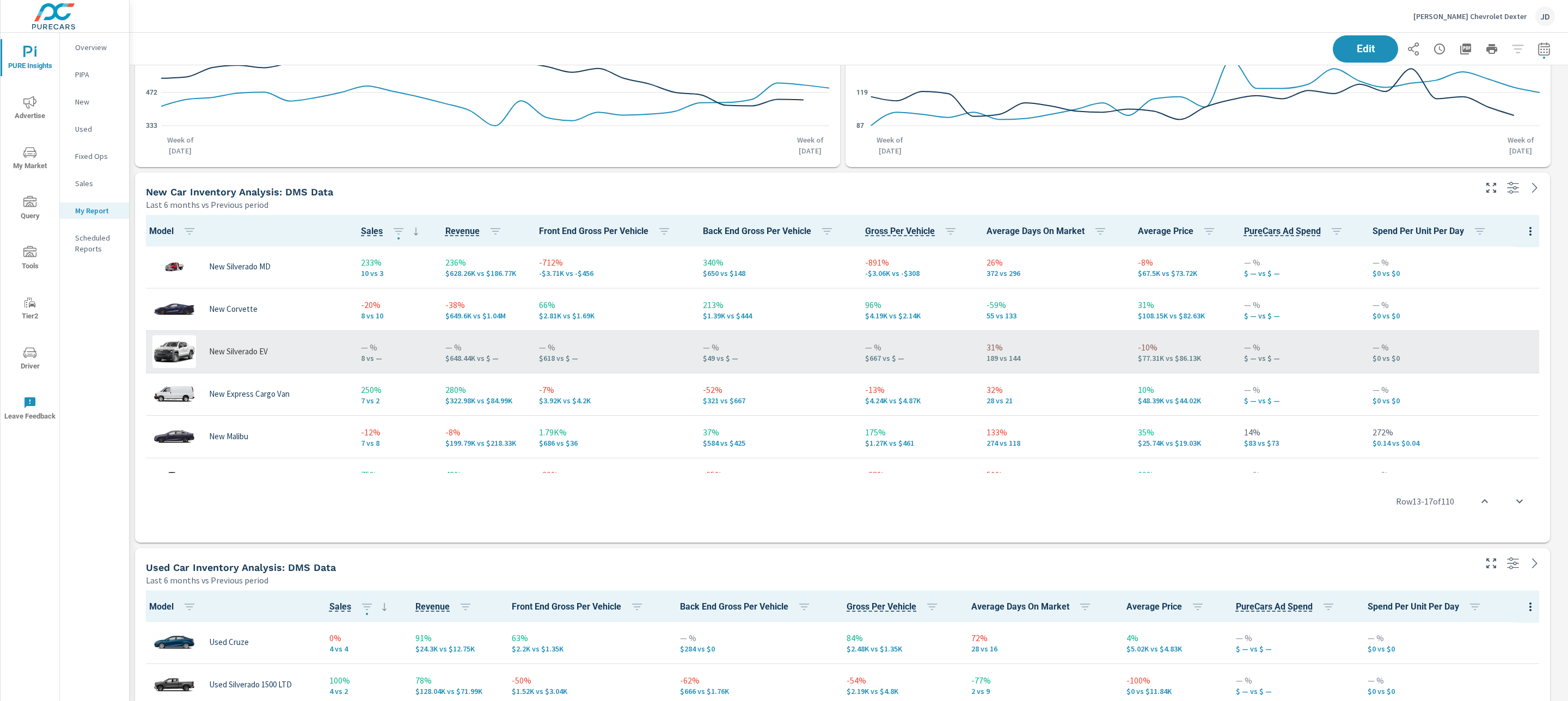
scroll to position [912, 0]
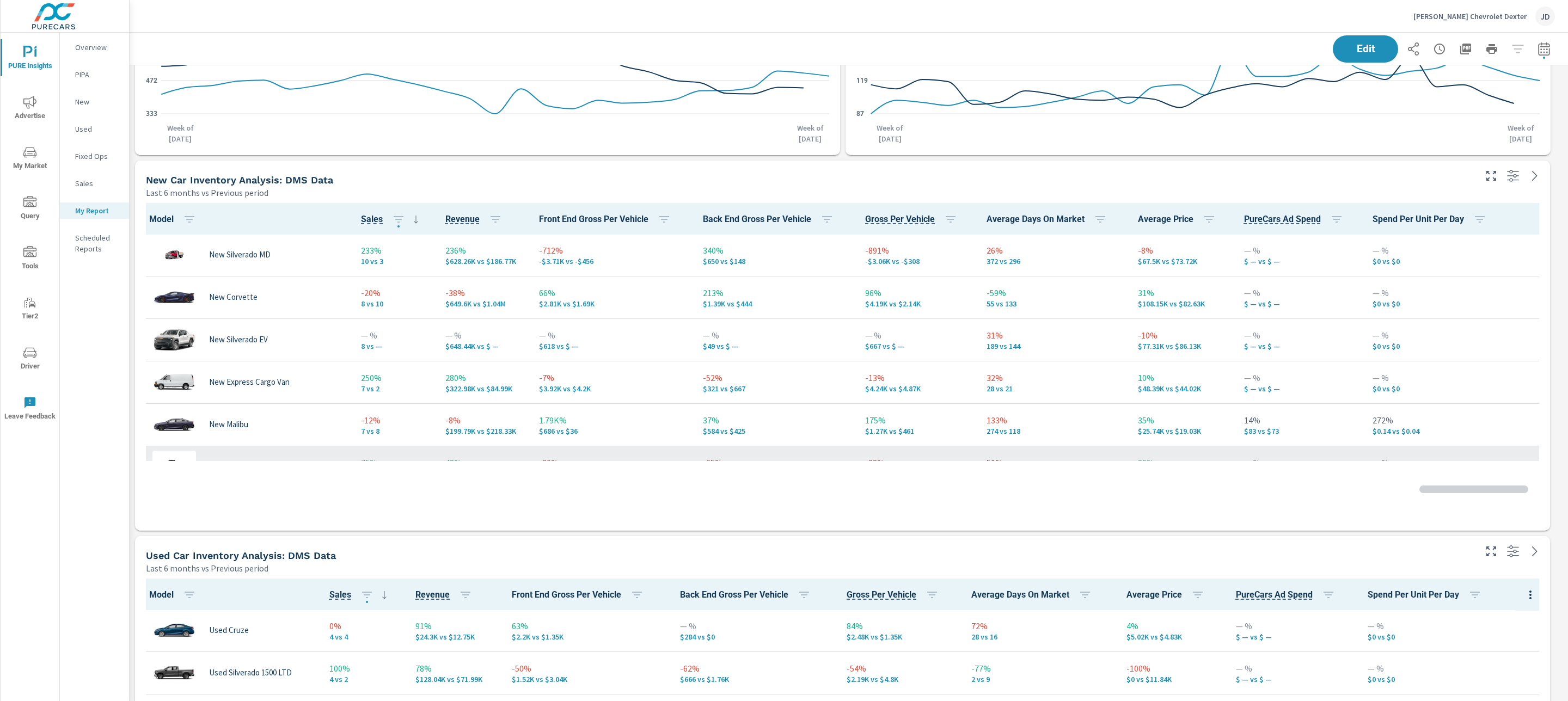
scroll to position [692, 0]
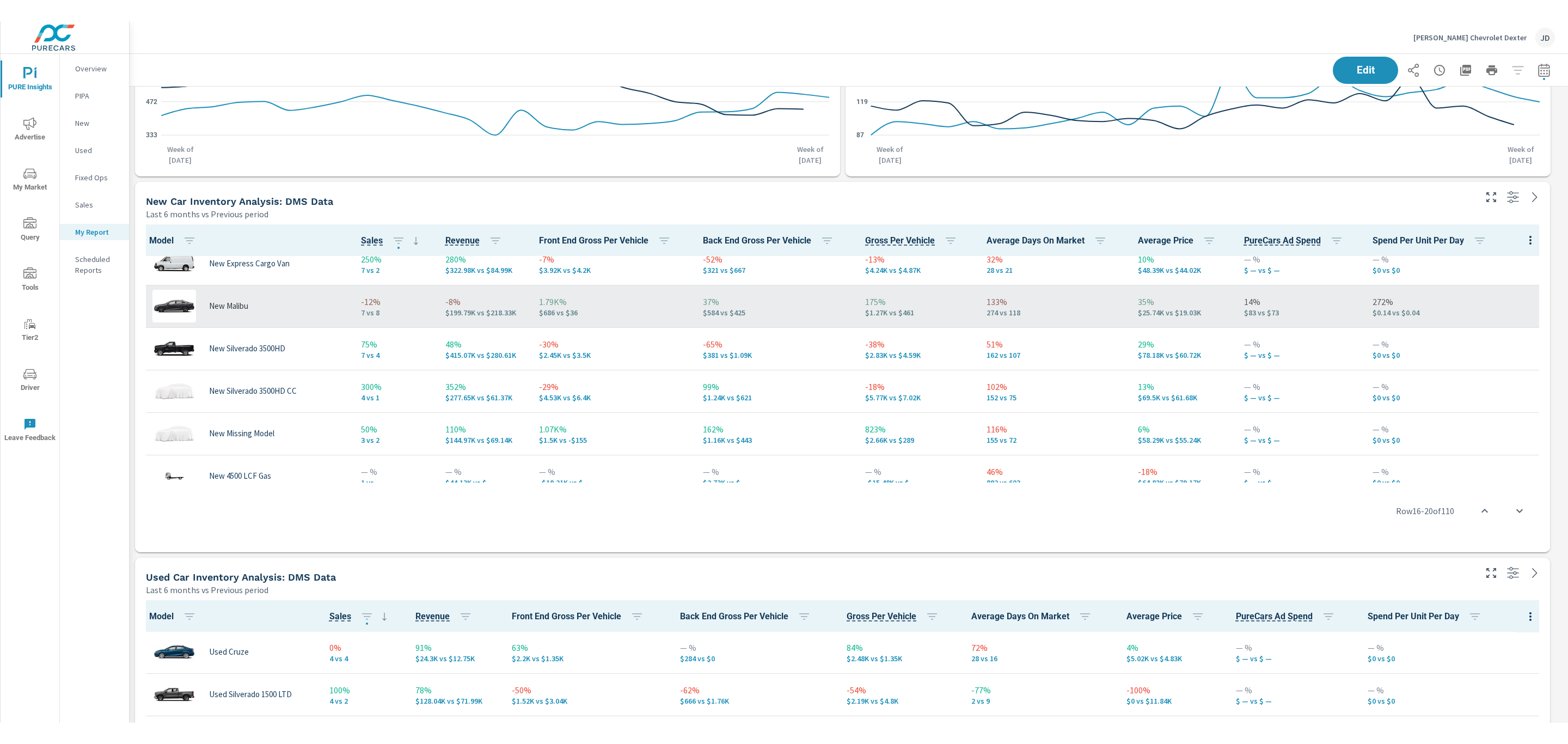
scroll to position [298, 0]
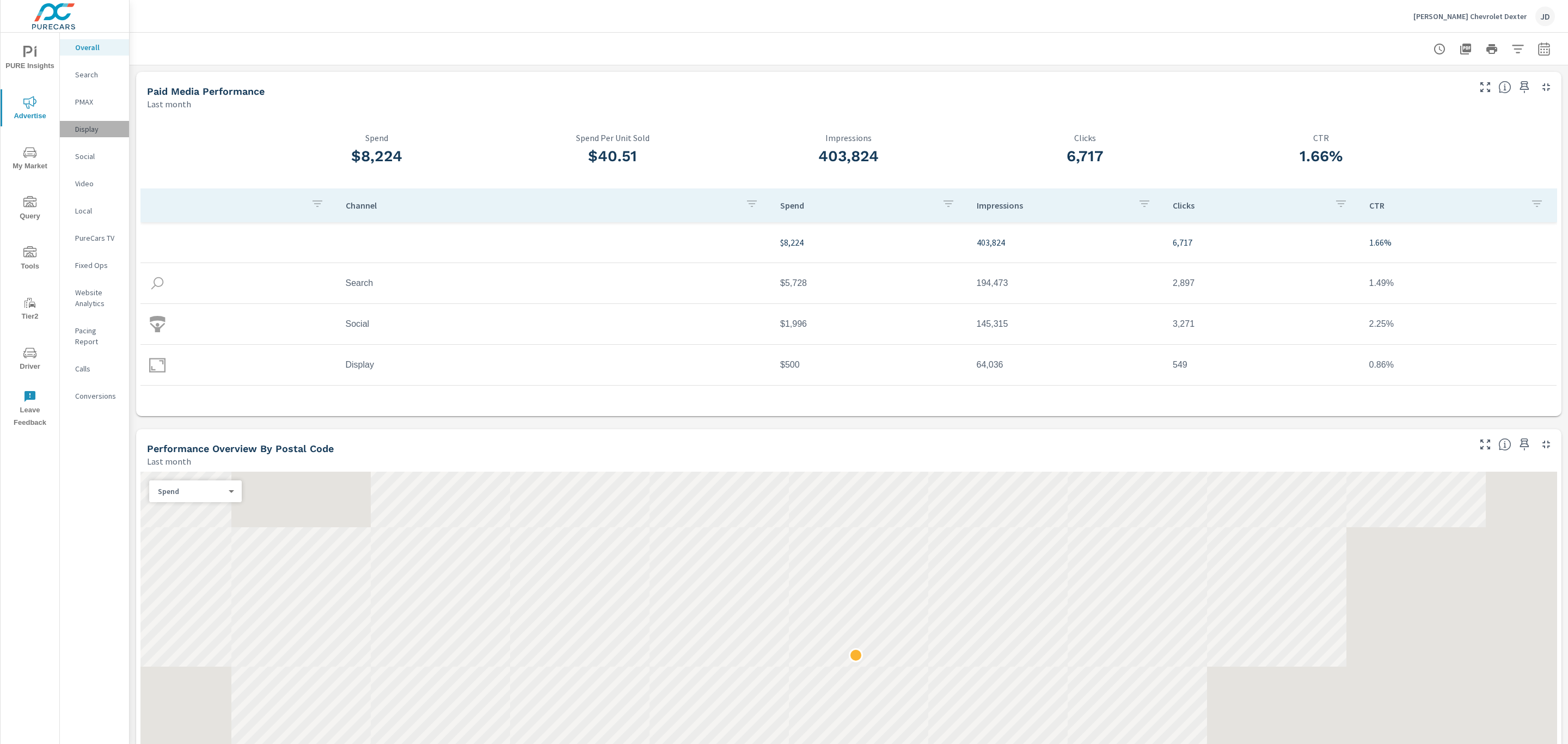
click at [87, 129] on p "Display" at bounding box center [97, 129] width 45 height 11
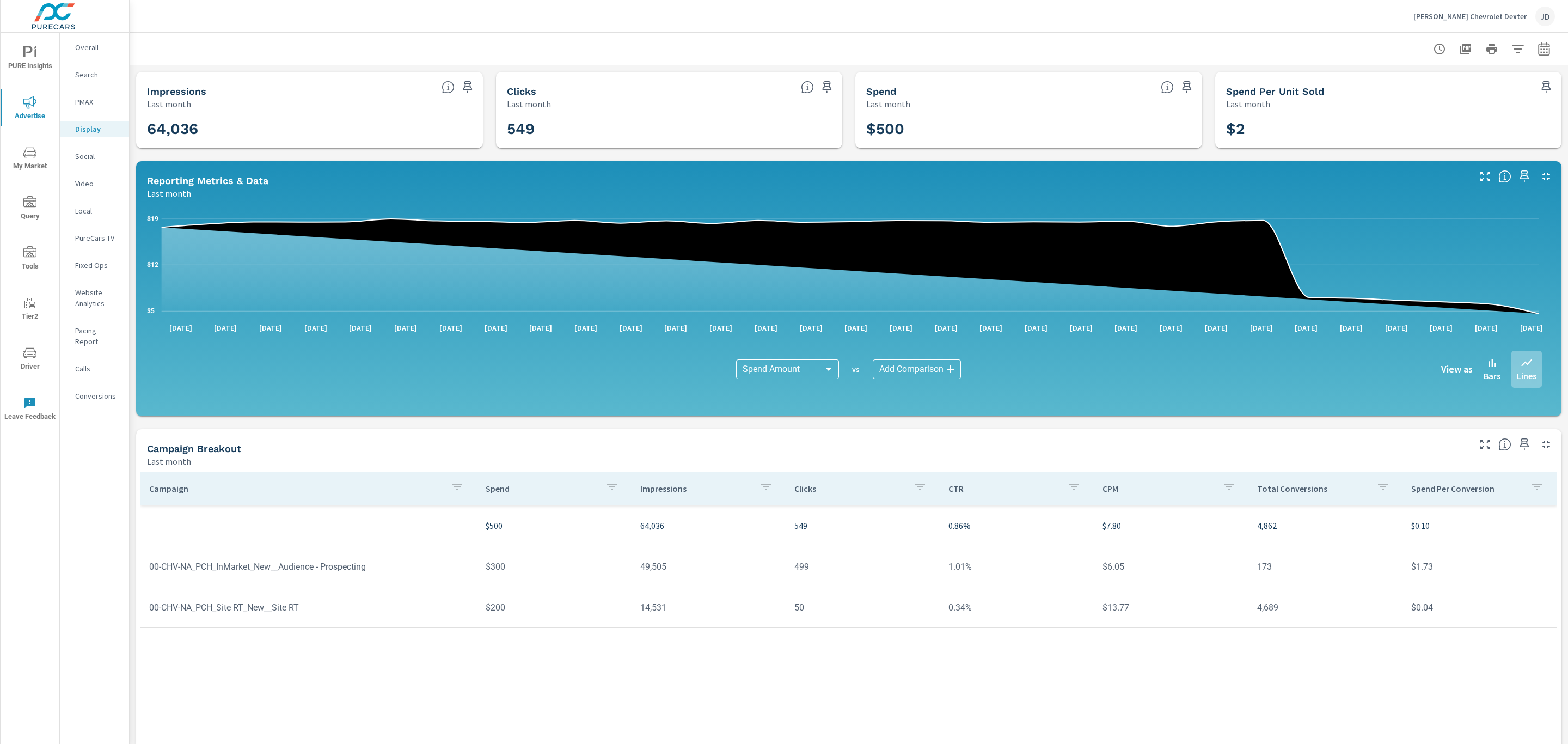
click at [1537, 48] on icon "button" at bounding box center [1544, 49] width 13 height 13
click at [1465, 101] on select "Custom Yesterday Last week Last 7 days Last 14 days Last 30 days Last 45 days L…" at bounding box center [1444, 94] width 109 height 22
click at [1390, 83] on select "Custom Yesterday Last week Last 7 days Last 14 days Last 30 days Last 45 days L…" at bounding box center [1444, 94] width 109 height 22
select select "Month to date"
click at [1420, 159] on span "Apply" at bounding box center [1420, 154] width 45 height 10
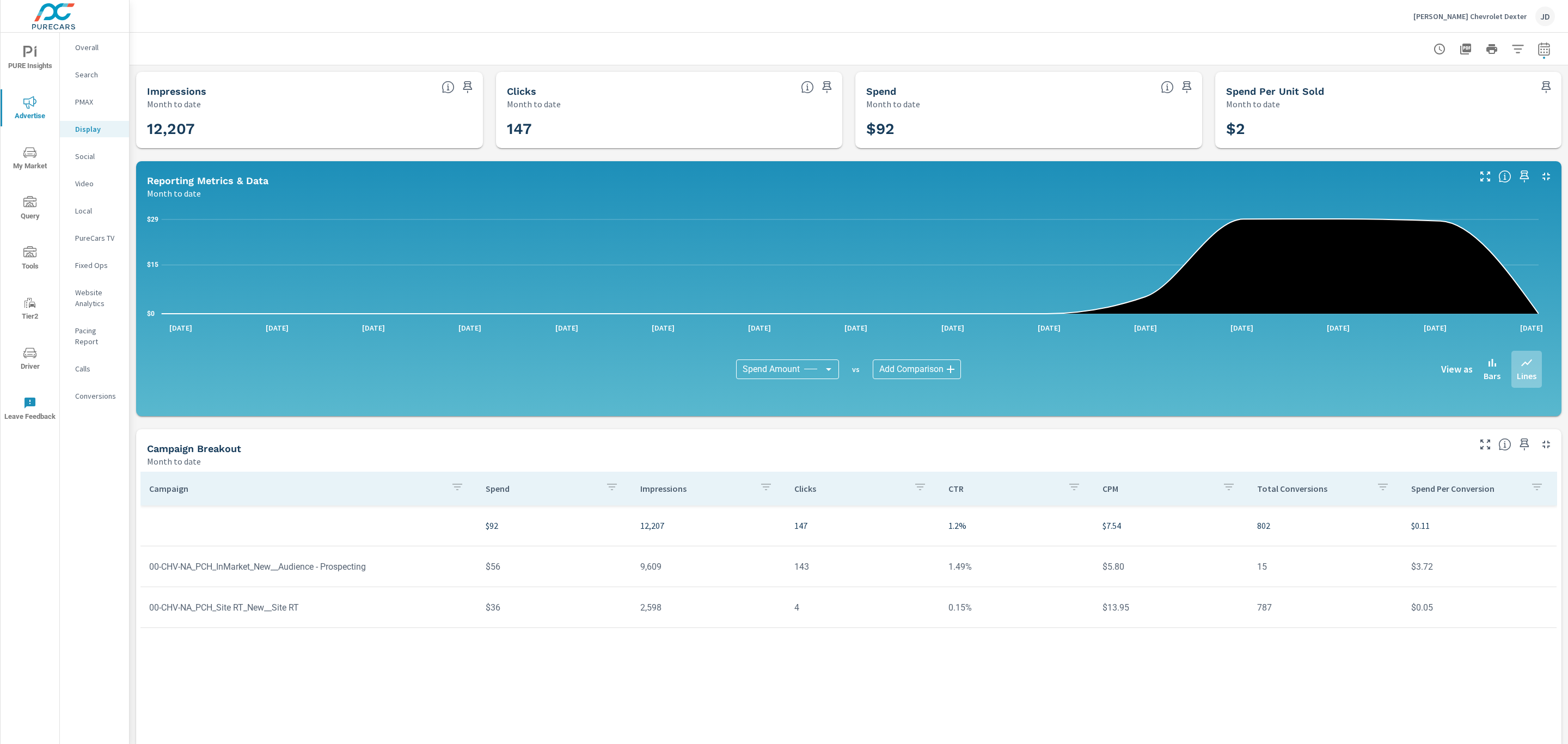
click at [27, 354] on icon "nav menu" at bounding box center [30, 353] width 13 height 13
